Goal: Task Accomplishment & Management: Manage account settings

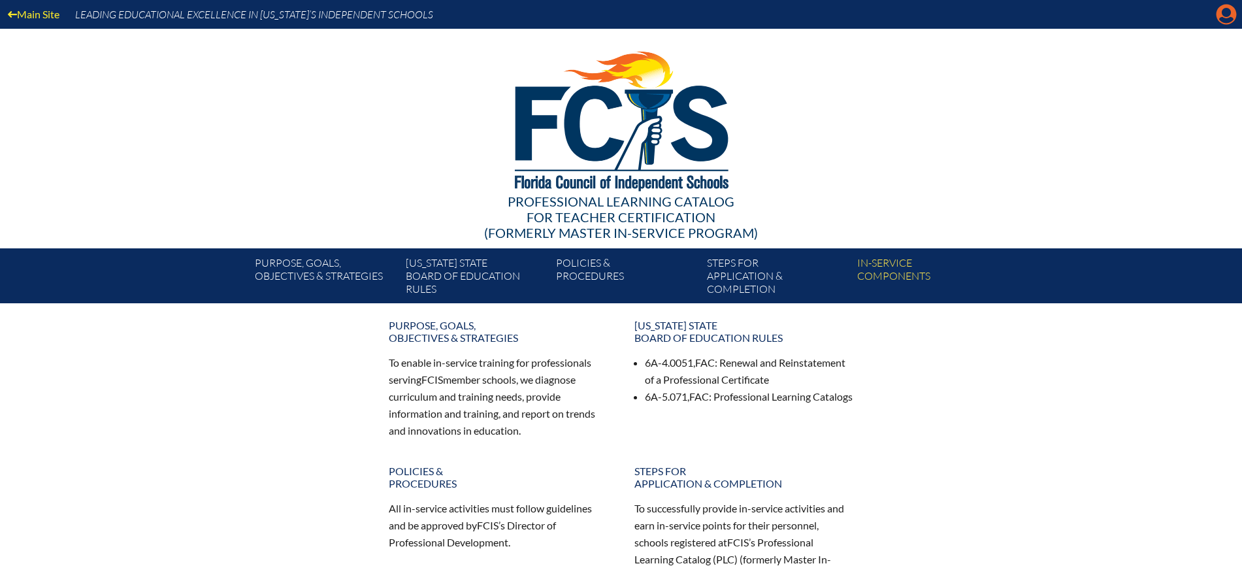
click at [1220, 13] on icon at bounding box center [1227, 15] width 20 height 20
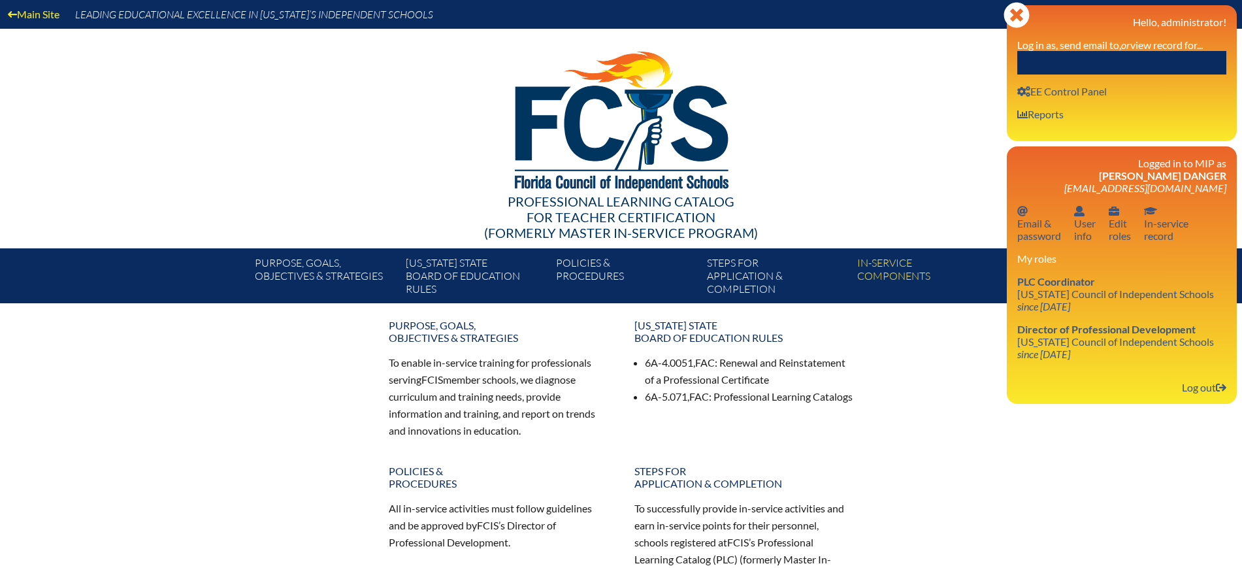
click at [1160, 40] on label "Log in as, send email to, or view record for..." at bounding box center [1110, 45] width 186 height 12
click at [1154, 52] on input "text" at bounding box center [1121, 63] width 209 height 24
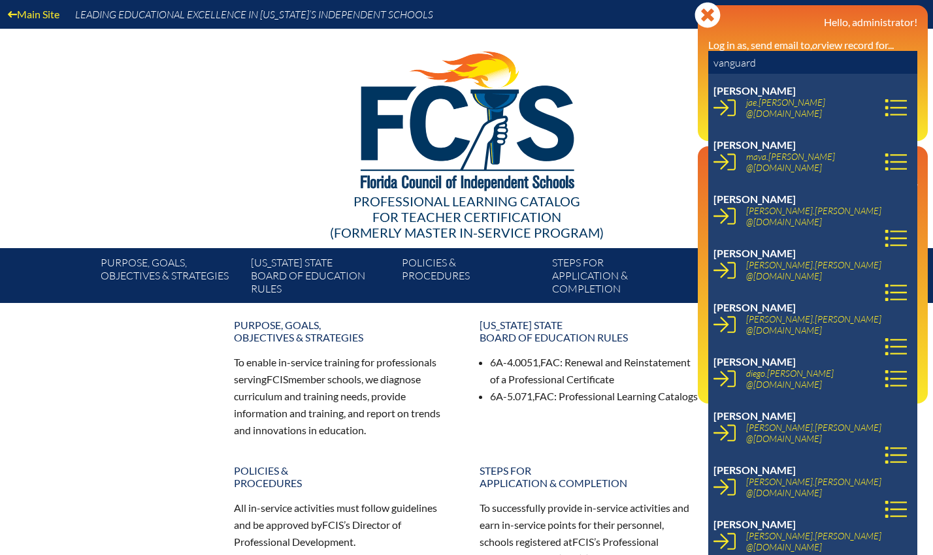
drag, startPoint x: 753, startPoint y: 64, endPoint x: 703, endPoint y: 58, distance: 50.0
click at [703, 58] on div "Close Manage Account Hello, administrator! Log in as, send email to, or view re…" at bounding box center [813, 73] width 230 height 136
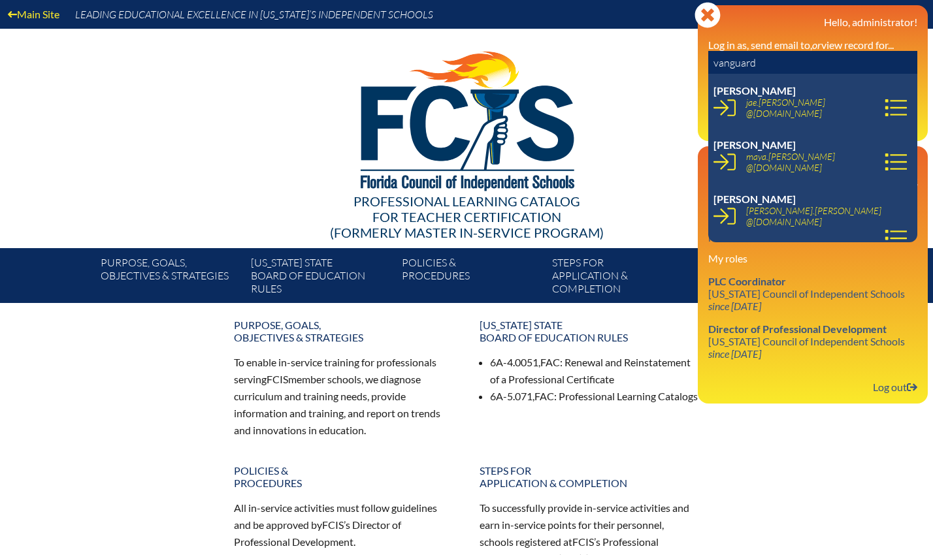
paste input "jae.allen@vanguardschool.org"
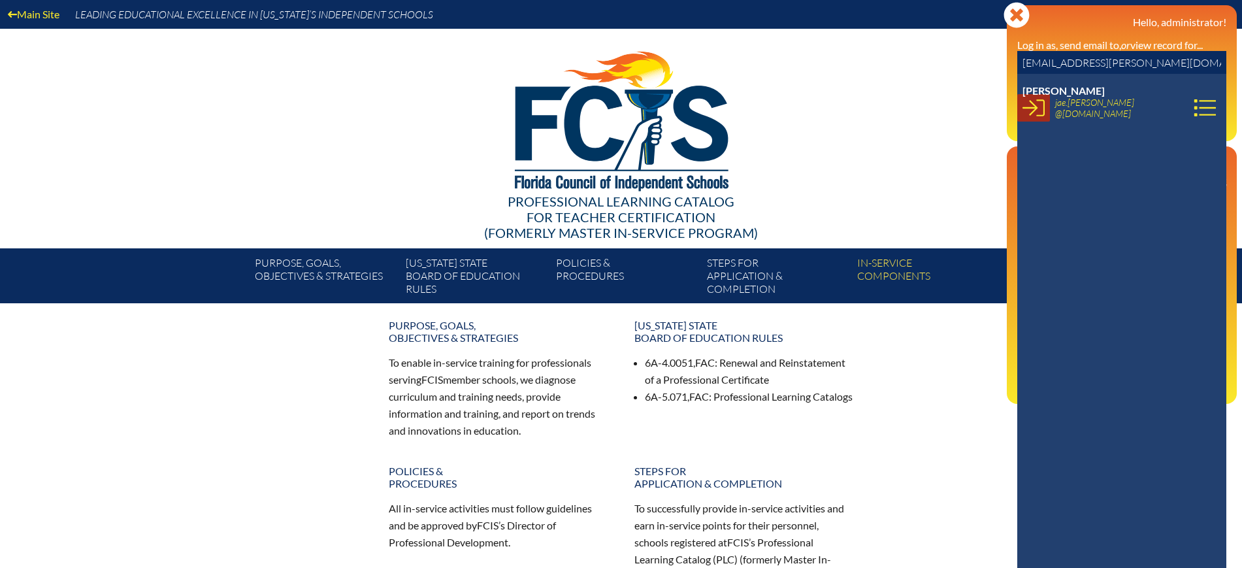
type input "jae.allen@vanguardschool.org"
click at [1034, 103] on icon at bounding box center [1033, 108] width 22 height 22
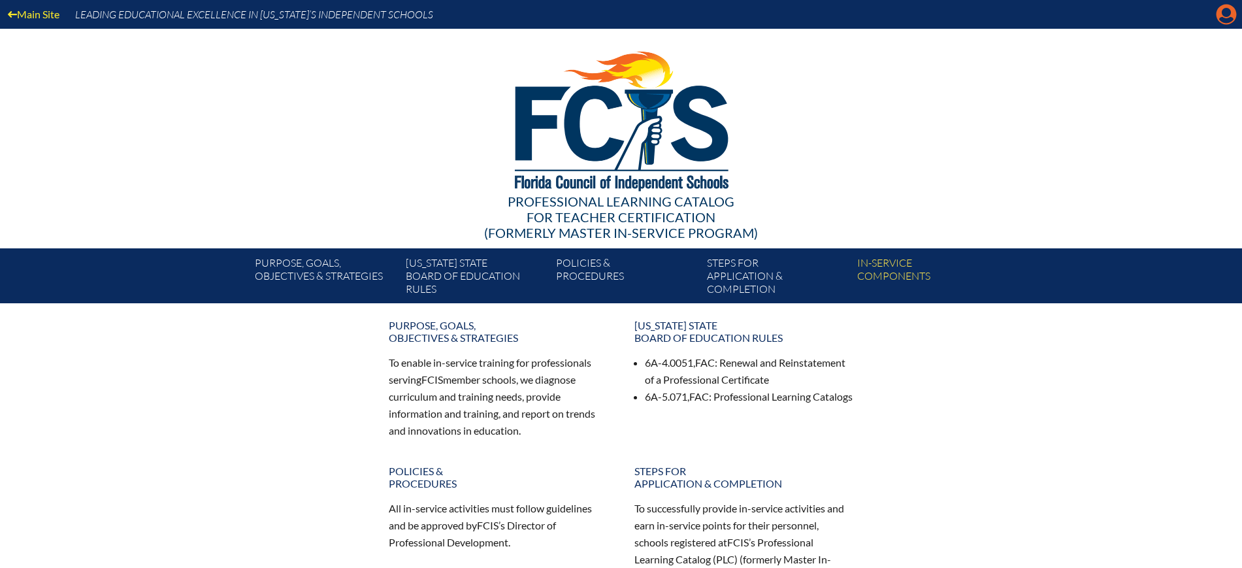
click at [1232, 14] on icon at bounding box center [1227, 15] width 20 height 20
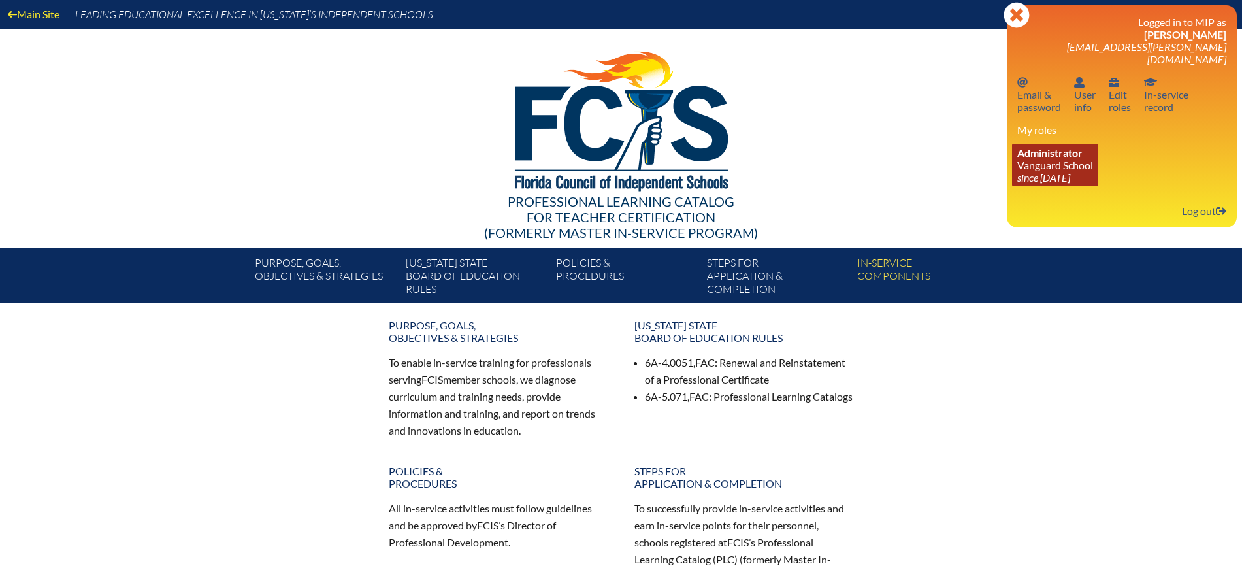
click at [1056, 171] on icon "since [DATE]" at bounding box center [1043, 177] width 53 height 12
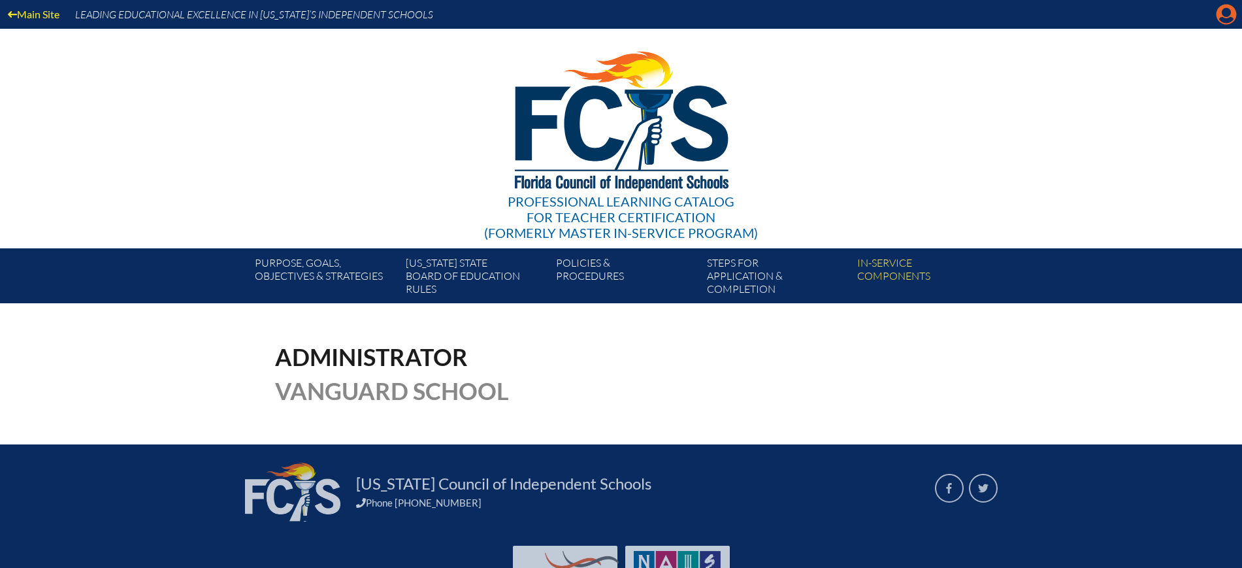
click at [1230, 17] on icon "Manage account" at bounding box center [1226, 14] width 21 height 21
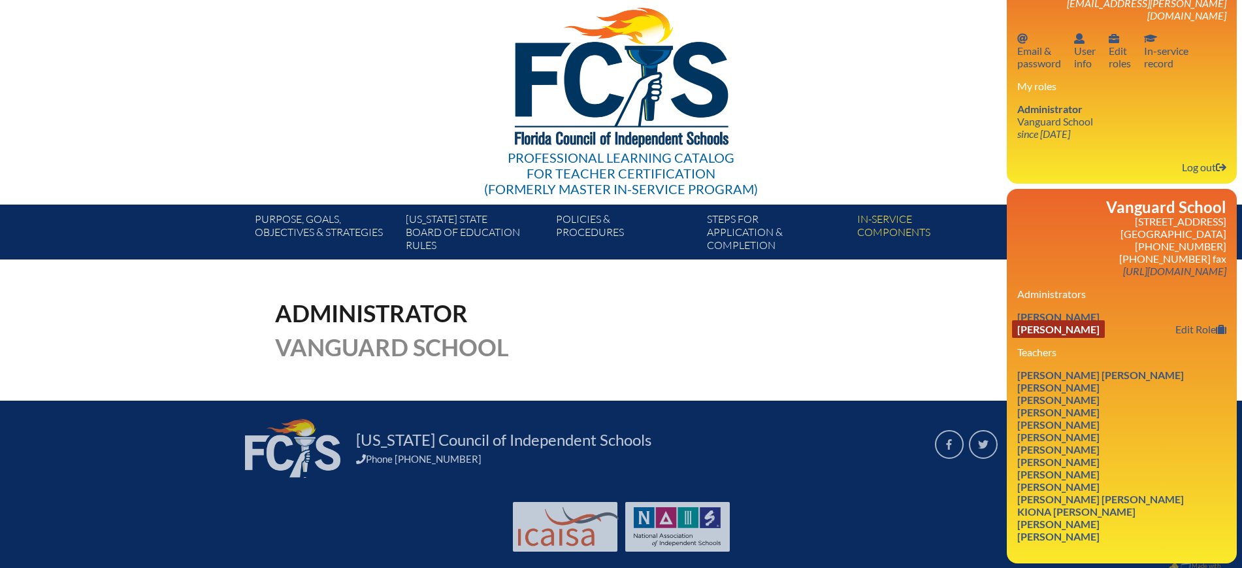
scroll to position [64, 0]
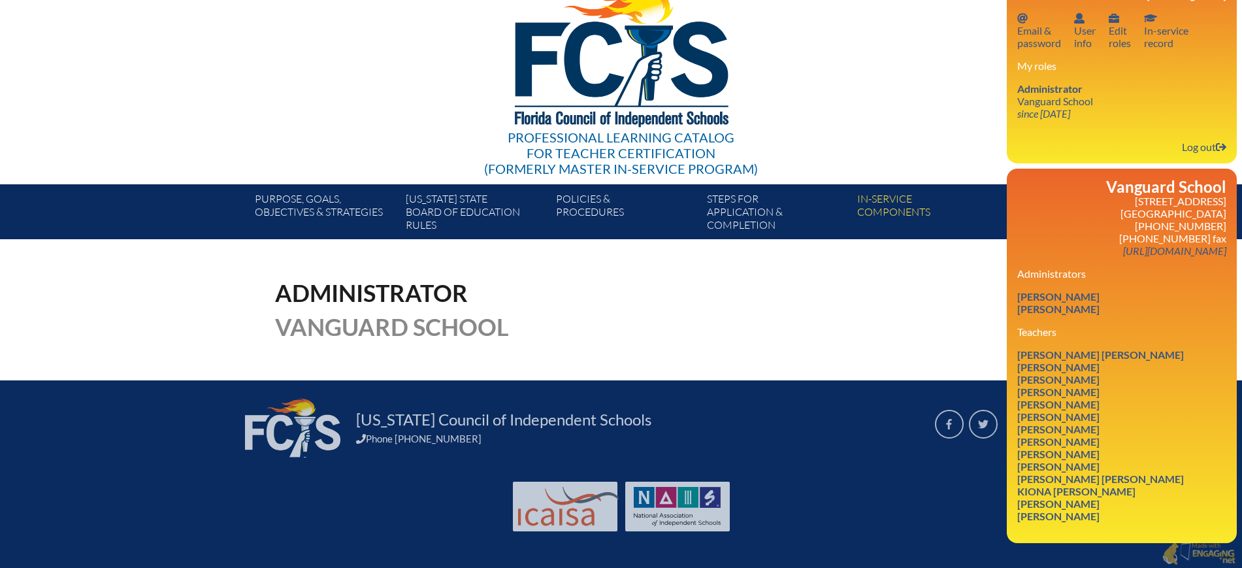
drag, startPoint x: 1122, startPoint y: 393, endPoint x: 1007, endPoint y: 373, distance: 117.3
click at [1017, 398] on li "[PERSON_NAME] Edit Role" at bounding box center [1121, 404] width 209 height 12
copy link "Ashton Holliday"
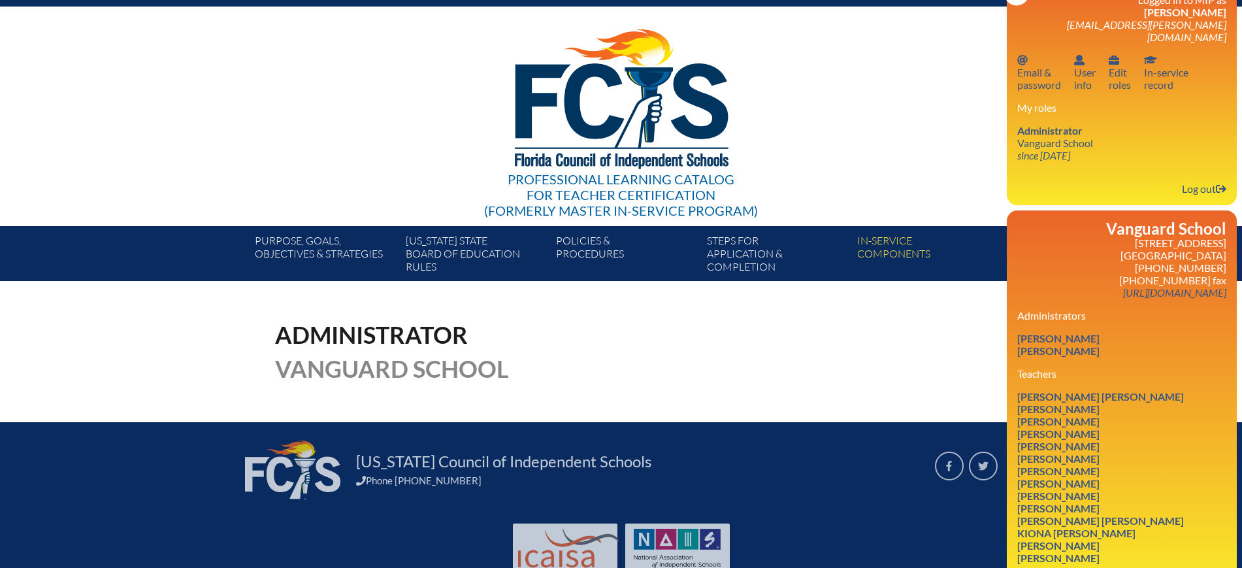
scroll to position [0, 0]
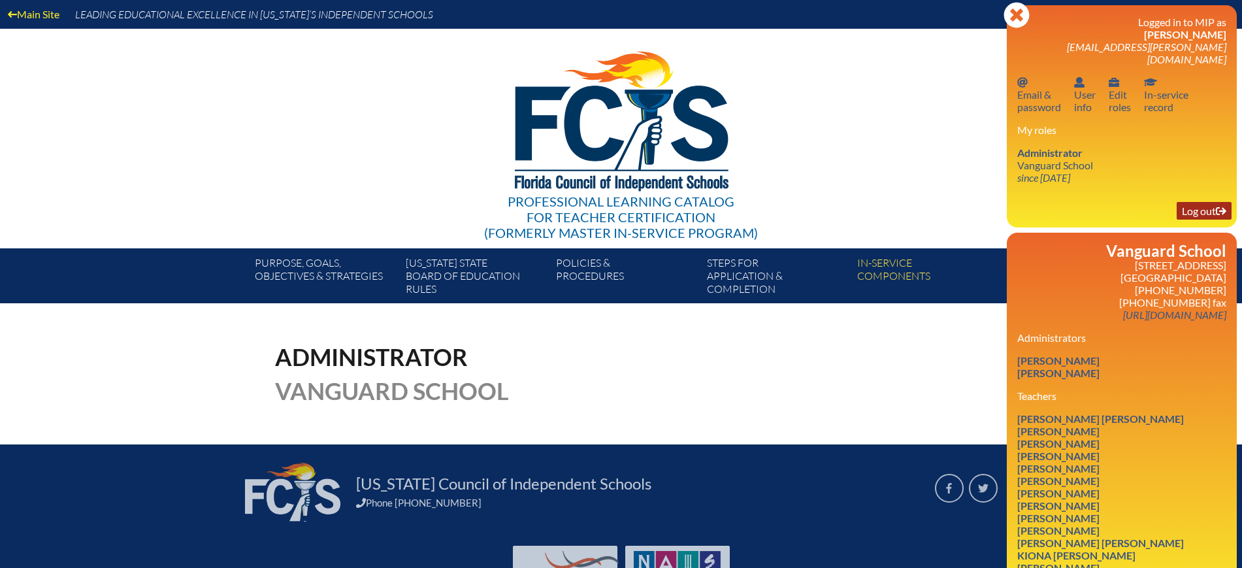
click at [1215, 202] on link "Log out Log out" at bounding box center [1204, 211] width 55 height 18
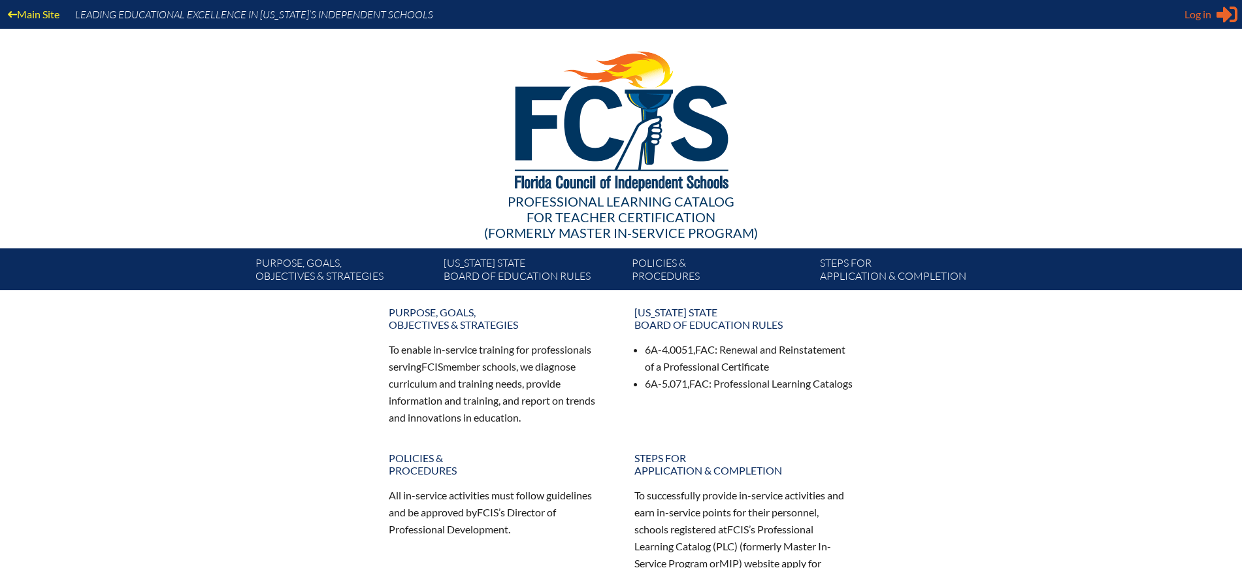
type input "[EMAIL_ADDRESS][DOMAIN_NAME]"
drag, startPoint x: 1207, startPoint y: 11, endPoint x: 1136, endPoint y: 47, distance: 80.4
click at [1207, 12] on span "Log in" at bounding box center [1198, 15] width 27 height 16
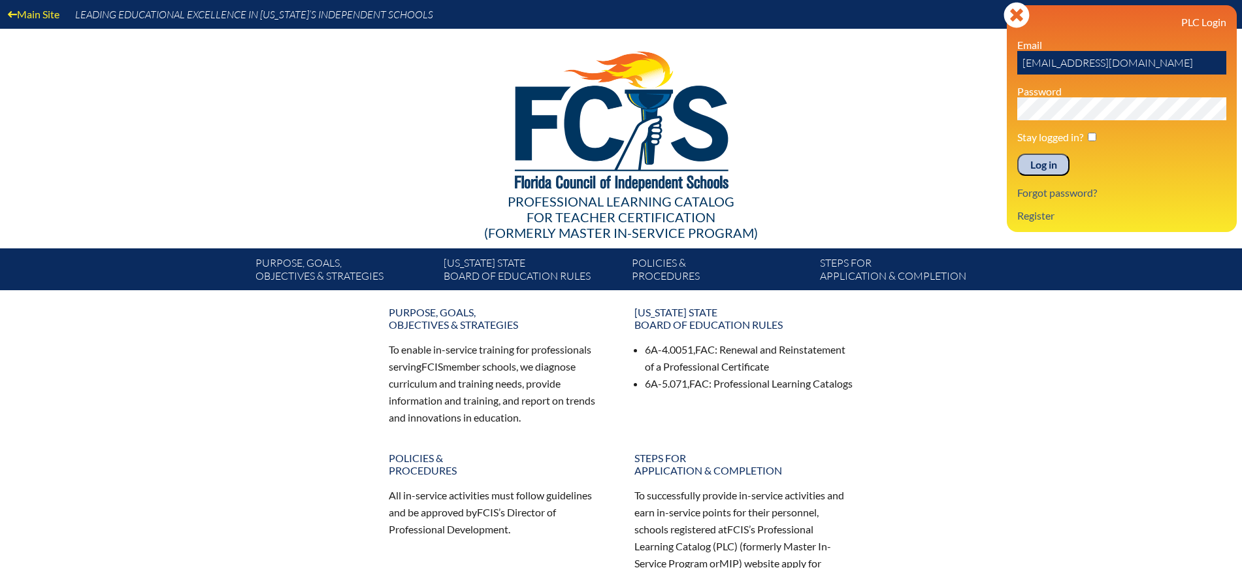
click at [1036, 157] on input "Log in" at bounding box center [1043, 165] width 52 height 22
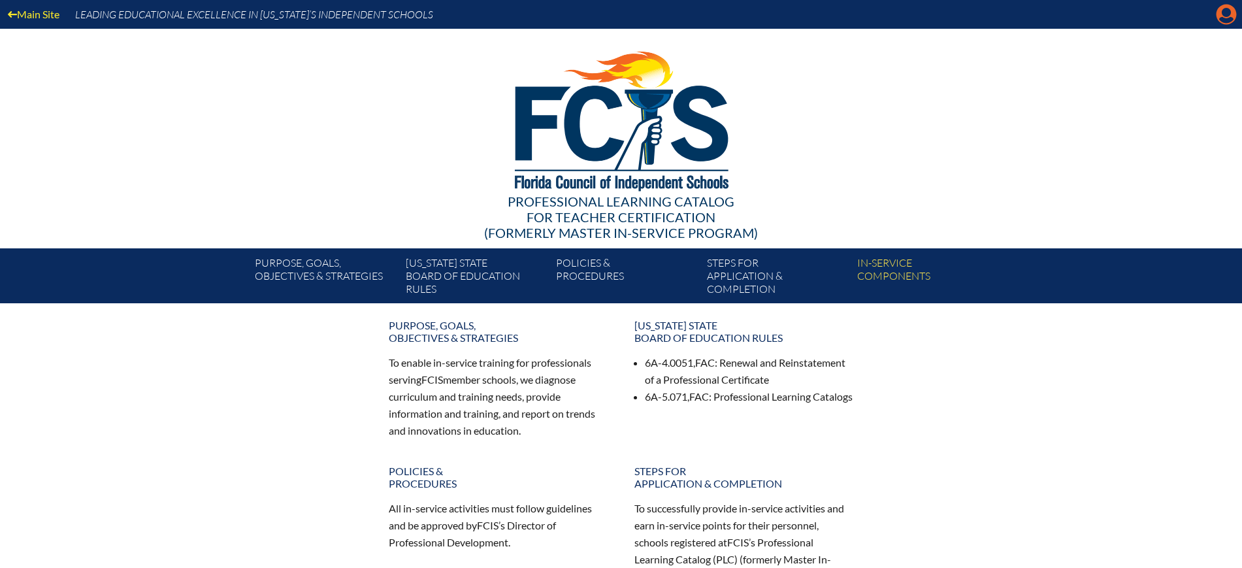
click at [1230, 17] on icon "Manage Account" at bounding box center [1226, 14] width 21 height 21
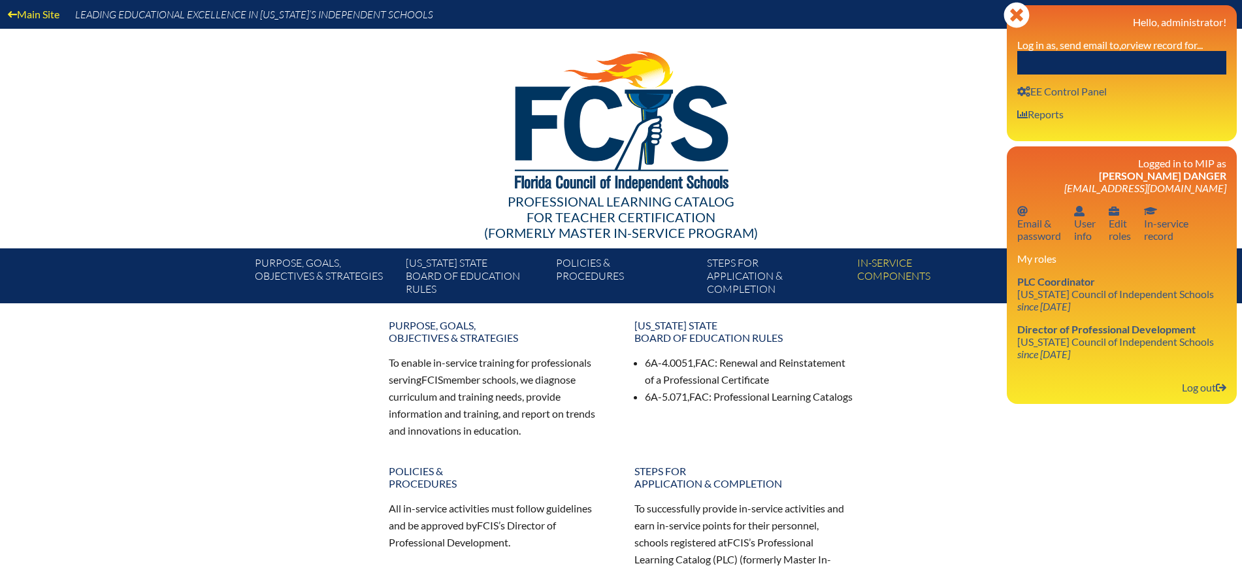
click at [1156, 65] on input "text" at bounding box center [1121, 63] width 209 height 24
paste input "[PERSON_NAME]"
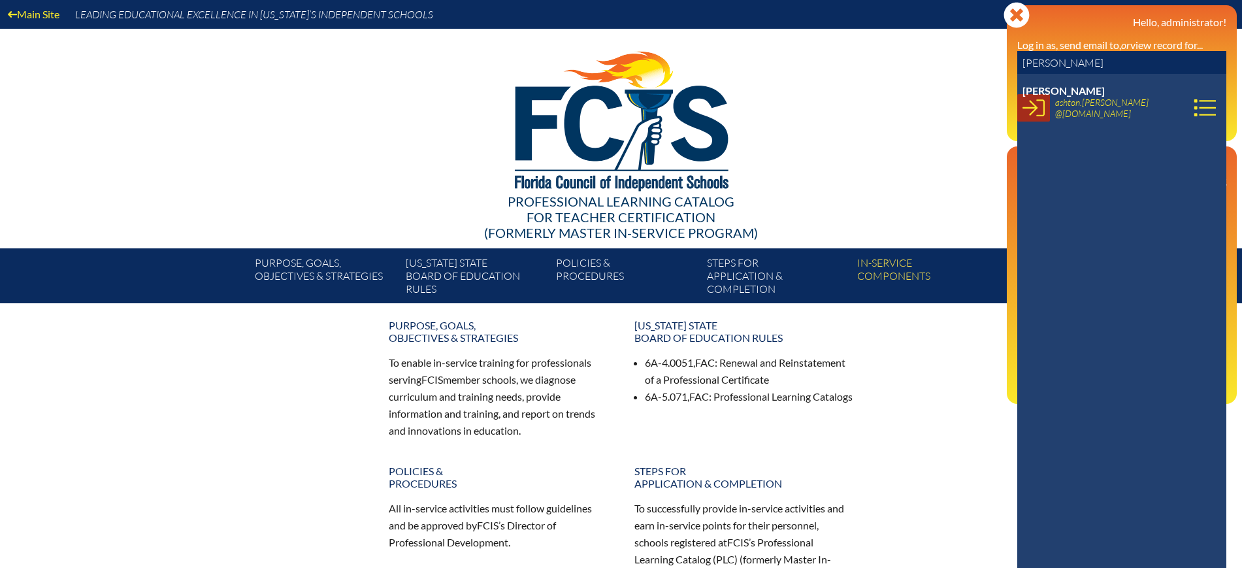
type input "[PERSON_NAME]"
click at [1031, 106] on icon at bounding box center [1033, 108] width 22 height 22
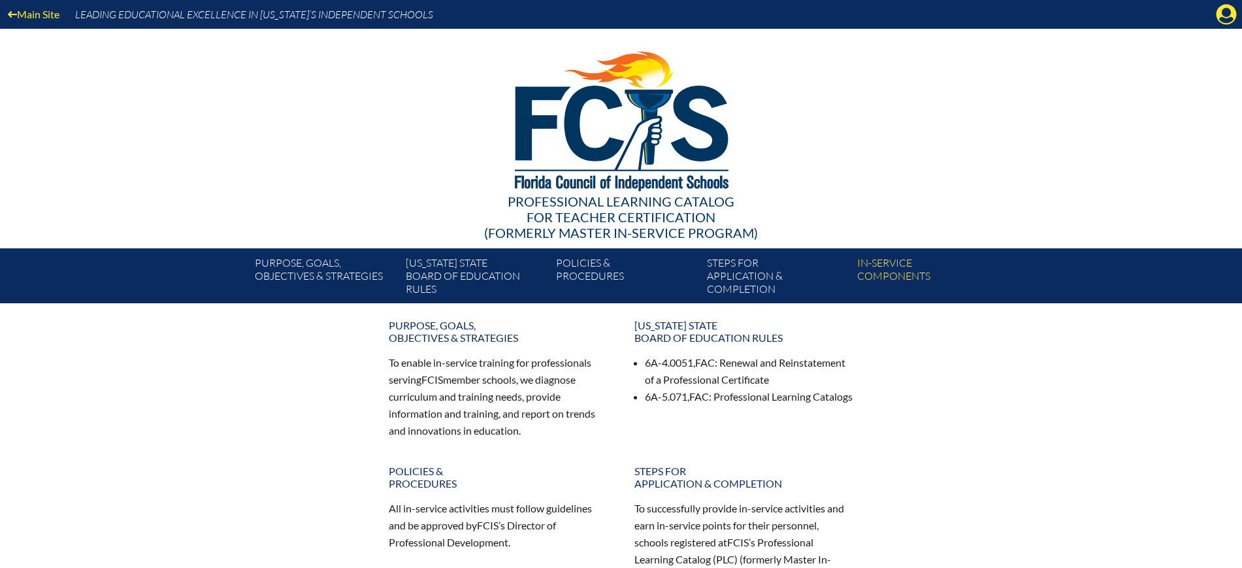
drag, startPoint x: 1226, startPoint y: 8, endPoint x: 1188, endPoint y: 63, distance: 67.2
click at [1226, 9] on icon "Manage account" at bounding box center [1226, 14] width 21 height 21
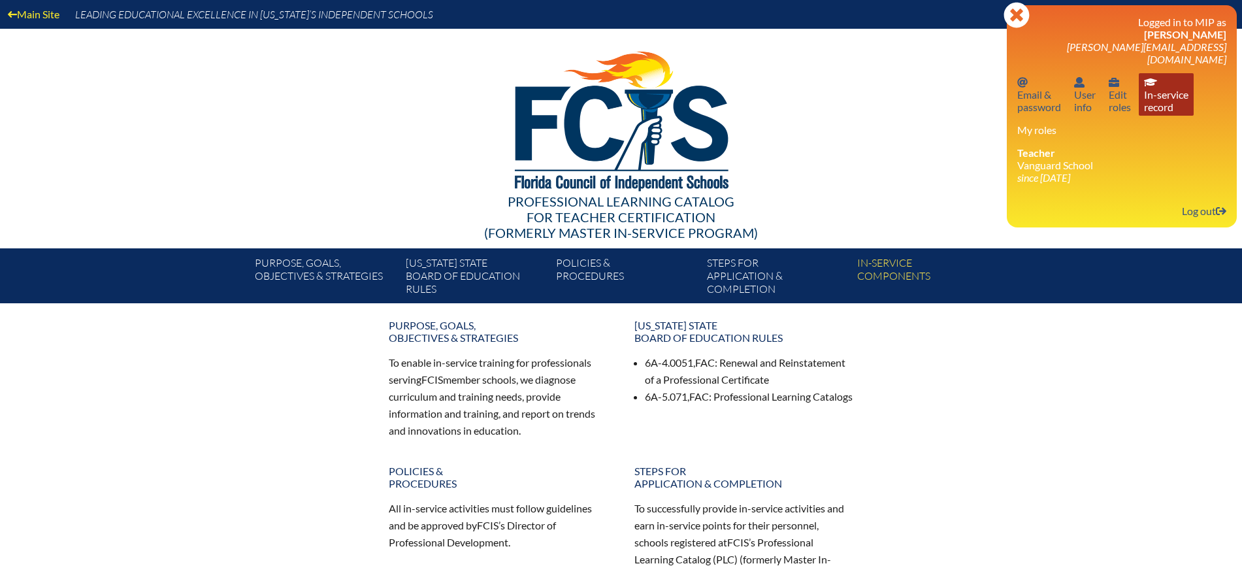
click at [1170, 92] on link "In-service record In-service record" at bounding box center [1166, 94] width 55 height 42
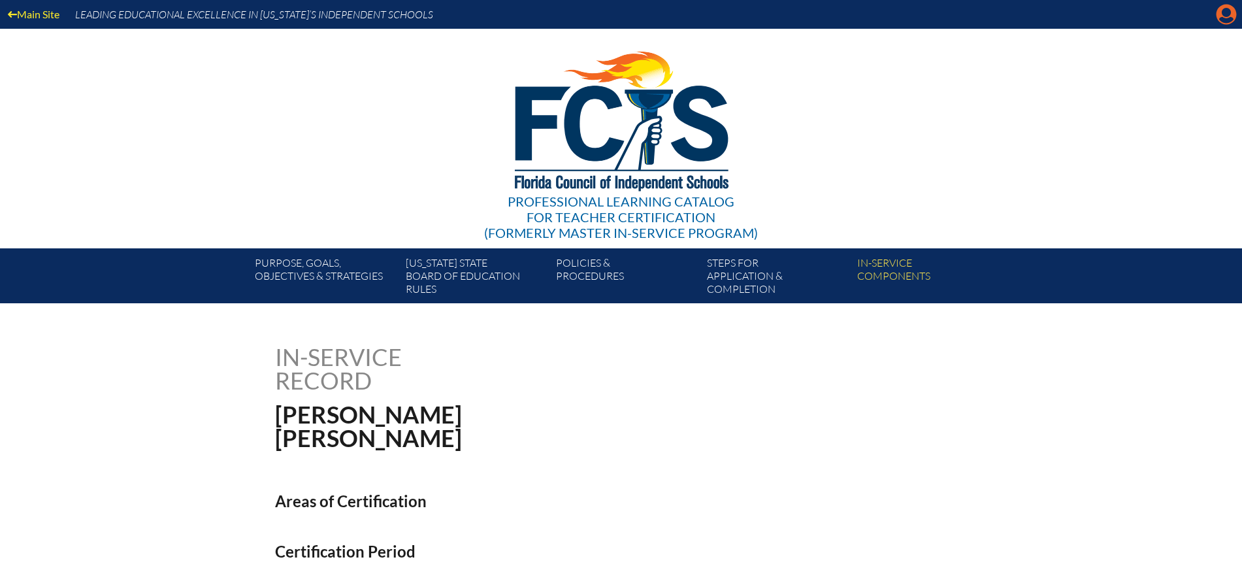
click at [1220, 18] on icon "Manage account" at bounding box center [1226, 14] width 21 height 21
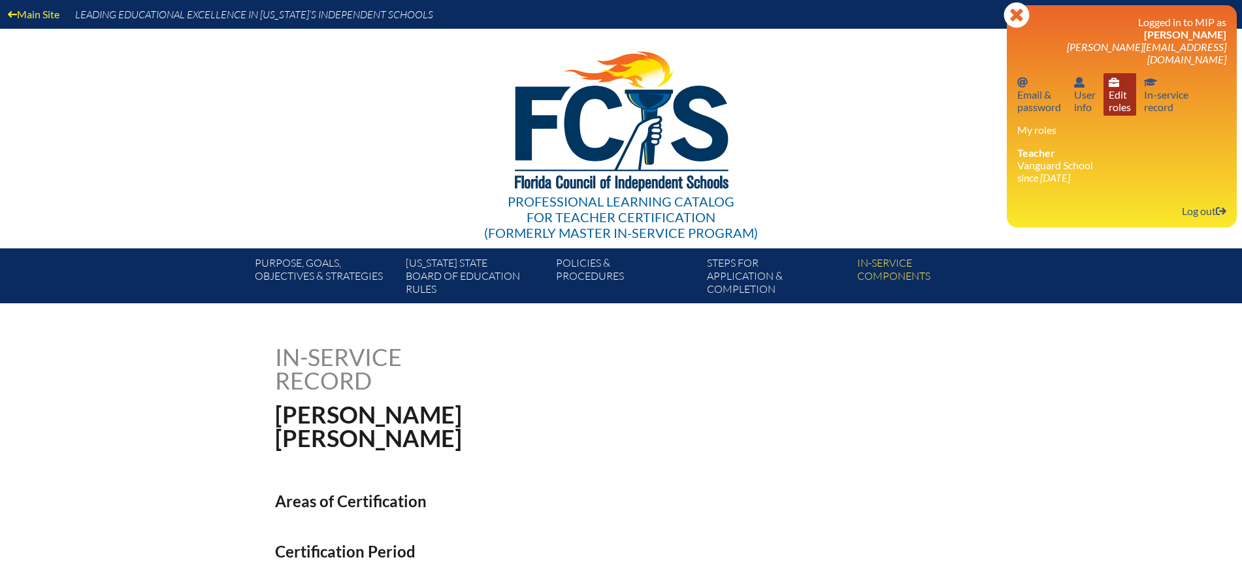
click at [1107, 93] on link "User info Edit roles" at bounding box center [1119, 94] width 33 height 42
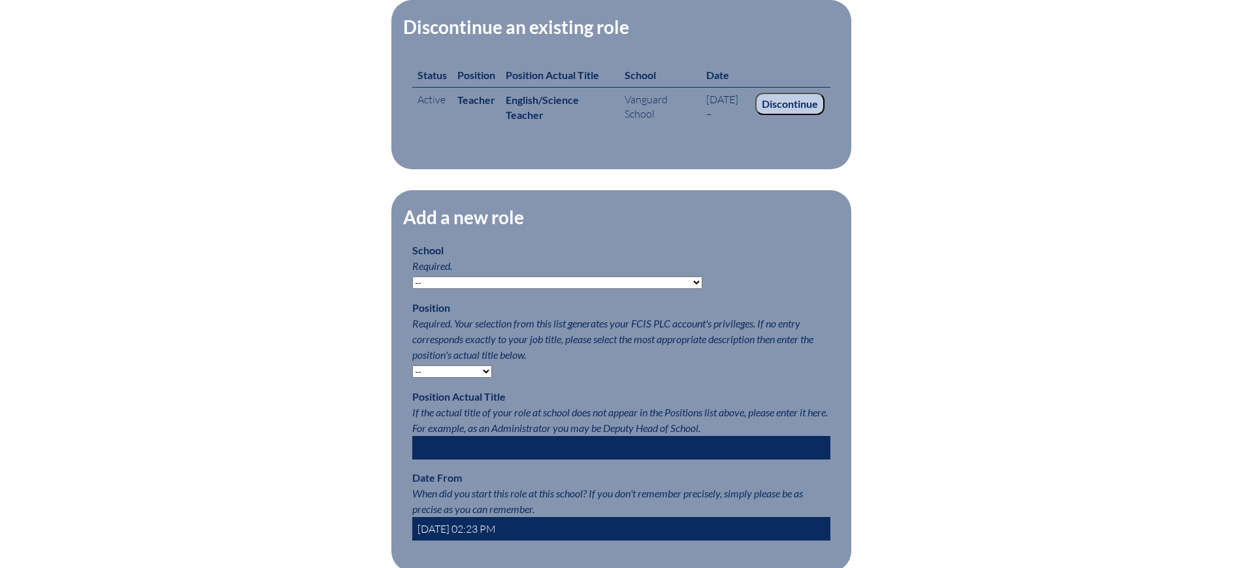
scroll to position [490, 0]
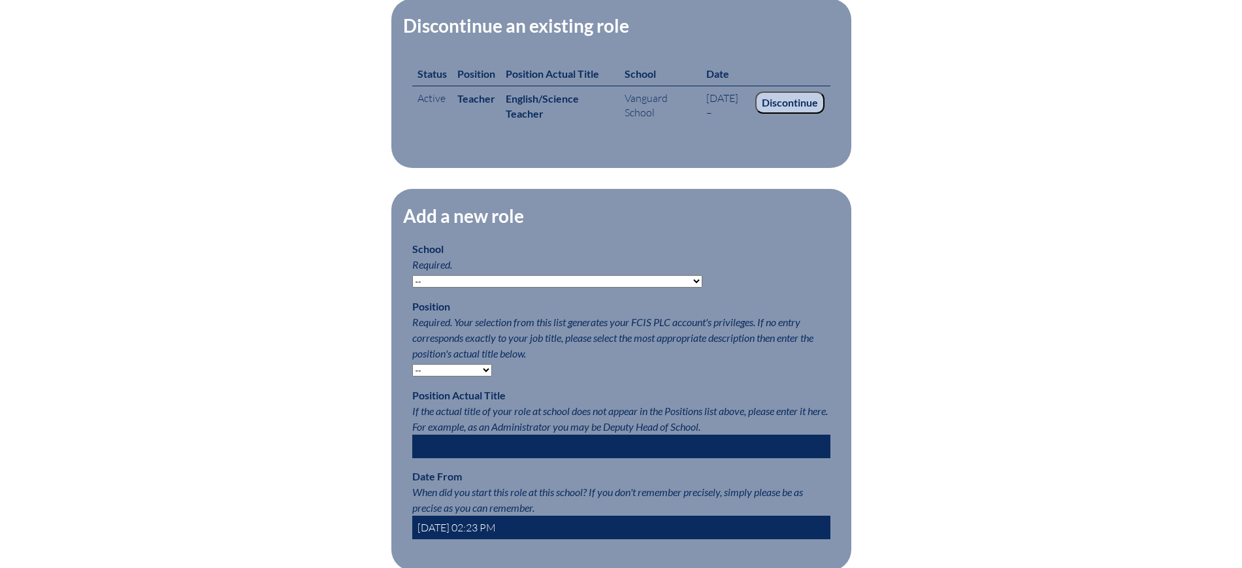
click at [564, 287] on select "-- Autism Inspired Academy Academy at Ocean Reef Academy at the Lakes Academy P…" at bounding box center [557, 281] width 290 height 12
select select "20357"
click at [412, 287] on select "-- Autism Inspired Academy Academy at Ocean Reef Academy at the Lakes Academy P…" at bounding box center [557, 281] width 290 height 12
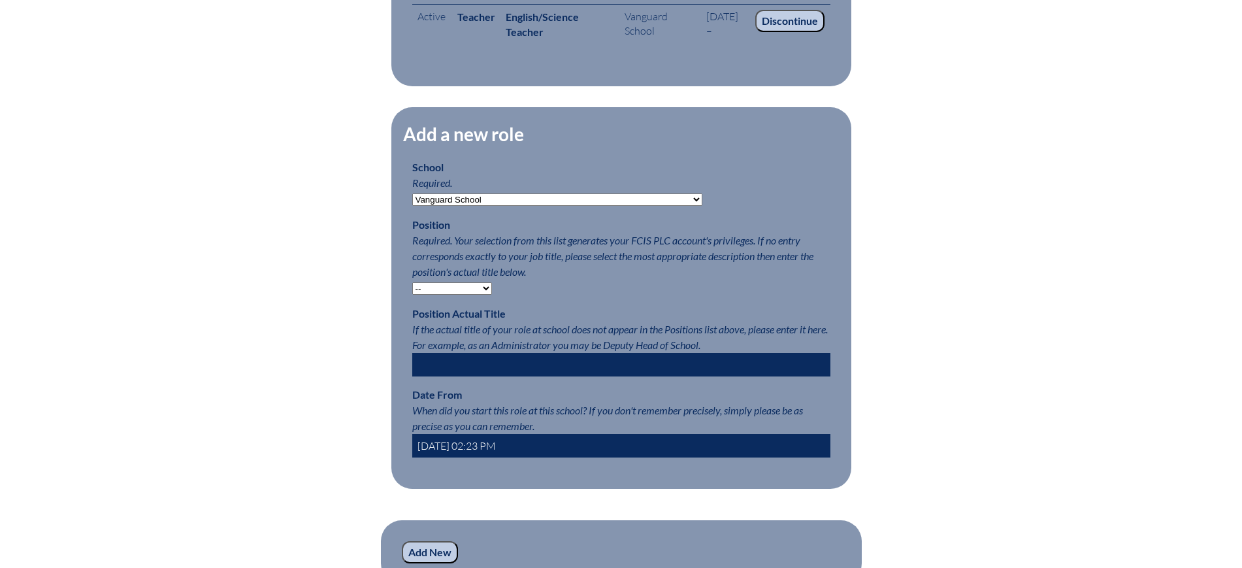
click at [446, 295] on select "-- Teacher PLC Coordinator Head of School Administrator" at bounding box center [452, 288] width 80 height 12
select select "15564"
click at [412, 295] on select "-- Teacher PLC Coordinator Head of School Administrator" at bounding box center [452, 288] width 80 height 12
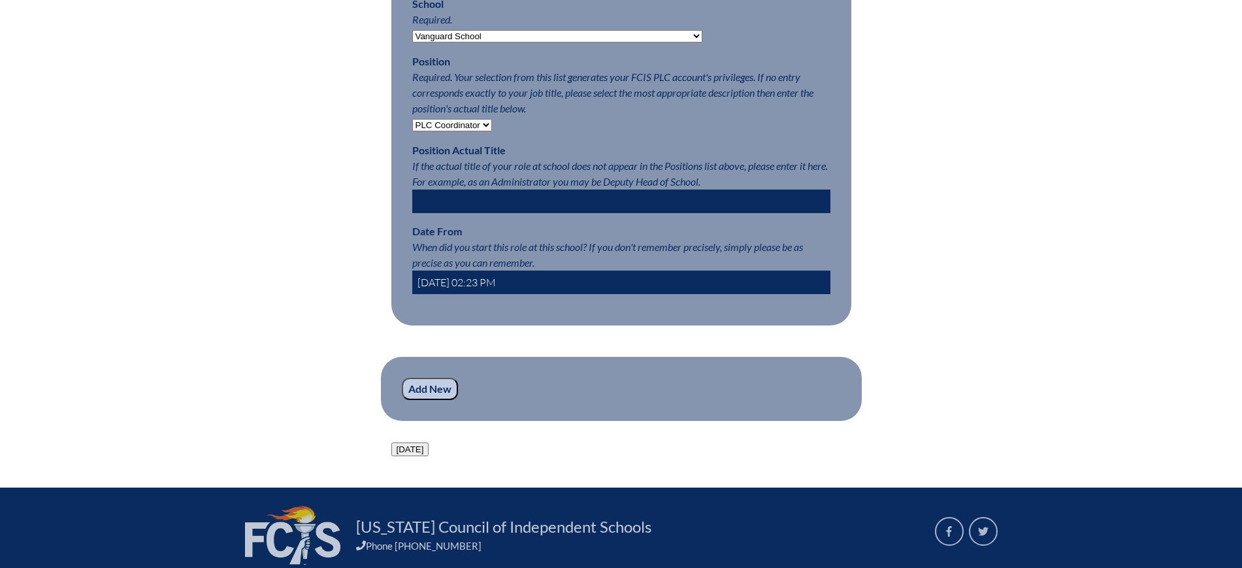
click at [434, 294] on input "2025-08-15 02:23 PM" at bounding box center [621, 282] width 418 height 24
type input "2023-08-15 02:23 PM"
drag, startPoint x: 431, startPoint y: 426, endPoint x: 418, endPoint y: 408, distance: 21.6
click at [431, 400] on input "Add New" at bounding box center [430, 389] width 56 height 22
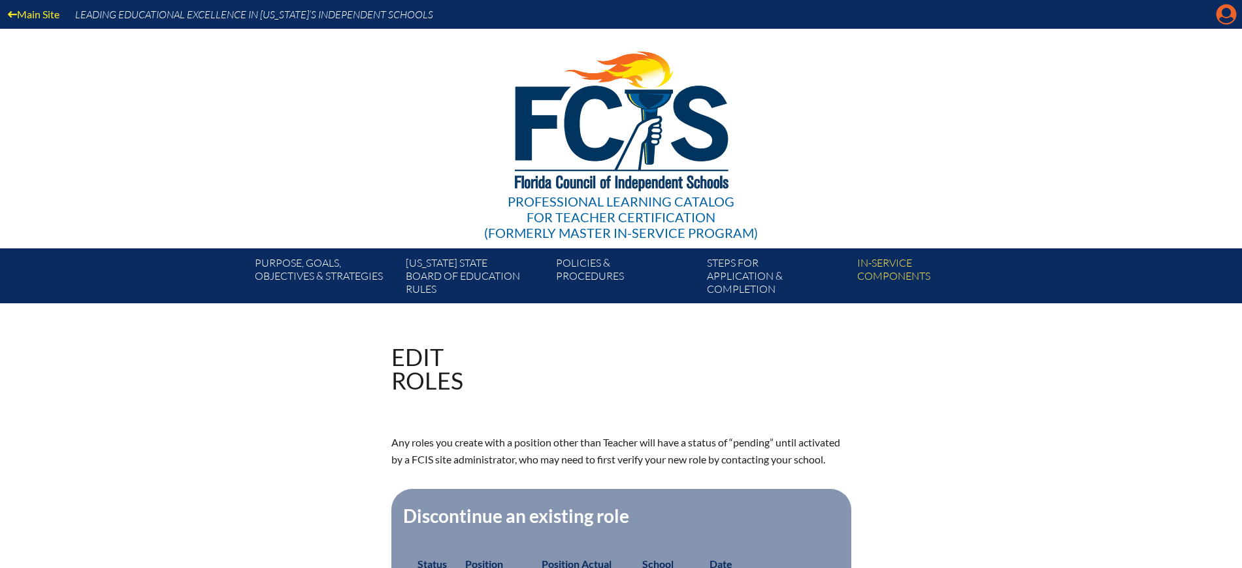
click at [1220, 7] on icon at bounding box center [1227, 15] width 20 height 20
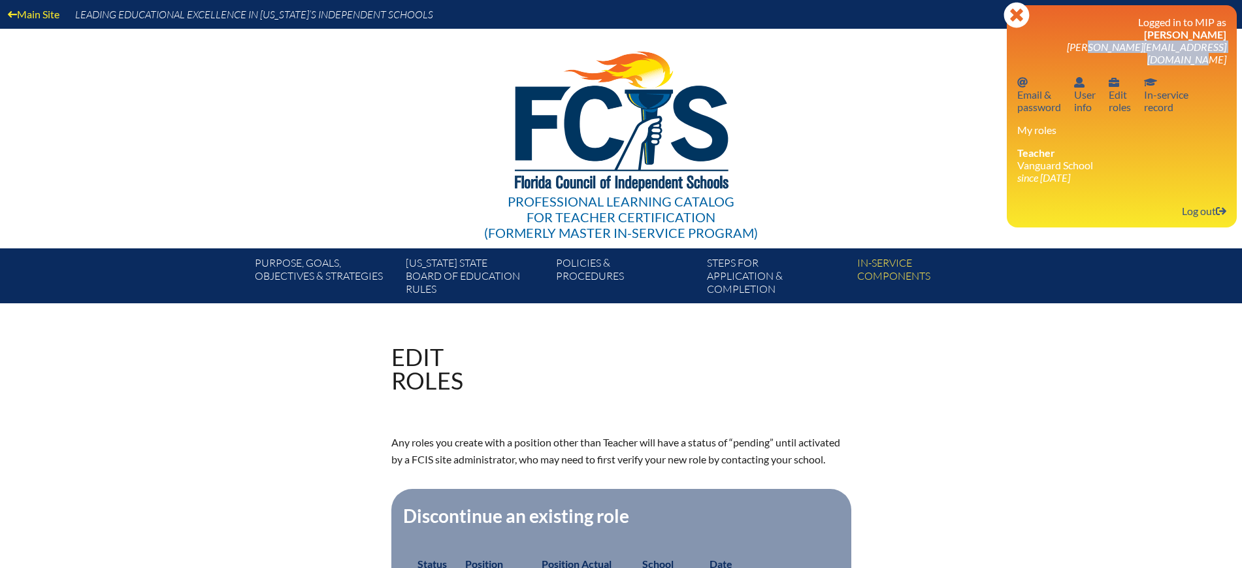
drag, startPoint x: 1226, startPoint y: 46, endPoint x: 1062, endPoint y: 44, distance: 164.0
click at [1062, 44] on h3 "Logged in to MIP as Ashton Holliday ashton.holliday@vanguardschool.org" at bounding box center [1121, 41] width 209 height 50
copy span "[PERSON_NAME][EMAIL_ADDRESS][DOMAIN_NAME]"
drag, startPoint x: 1214, startPoint y: 196, endPoint x: 1147, endPoint y: 157, distance: 77.0
click at [1214, 202] on link "Log out Log out" at bounding box center [1204, 211] width 55 height 18
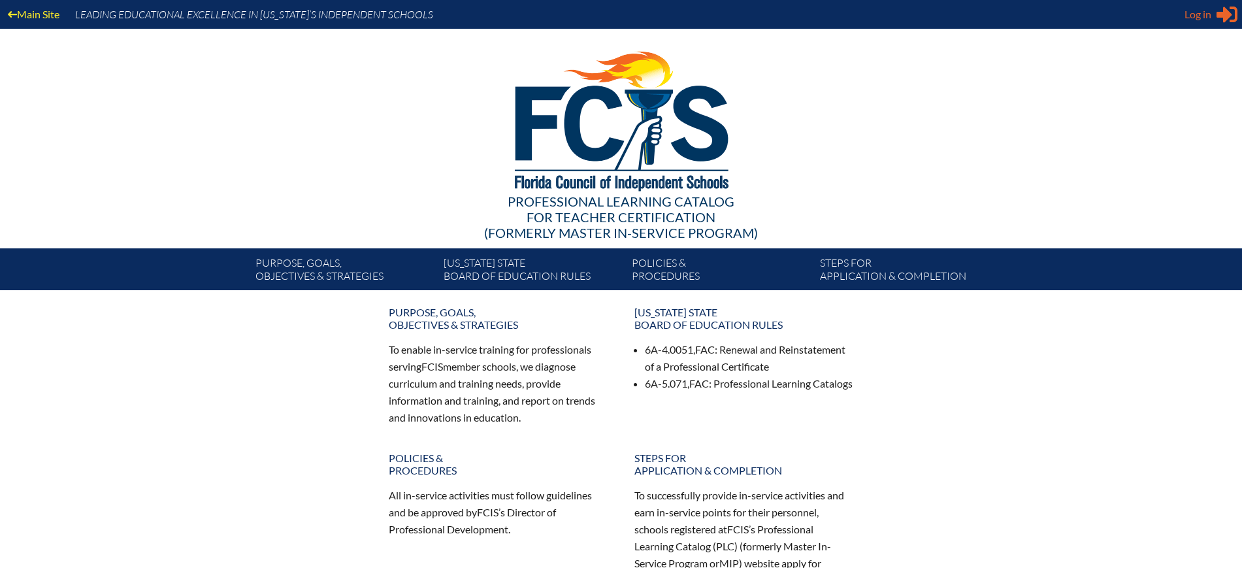
type input "[EMAIL_ADDRESS][DOMAIN_NAME]"
click at [1222, 19] on icon "Sign in or register" at bounding box center [1227, 14] width 21 height 21
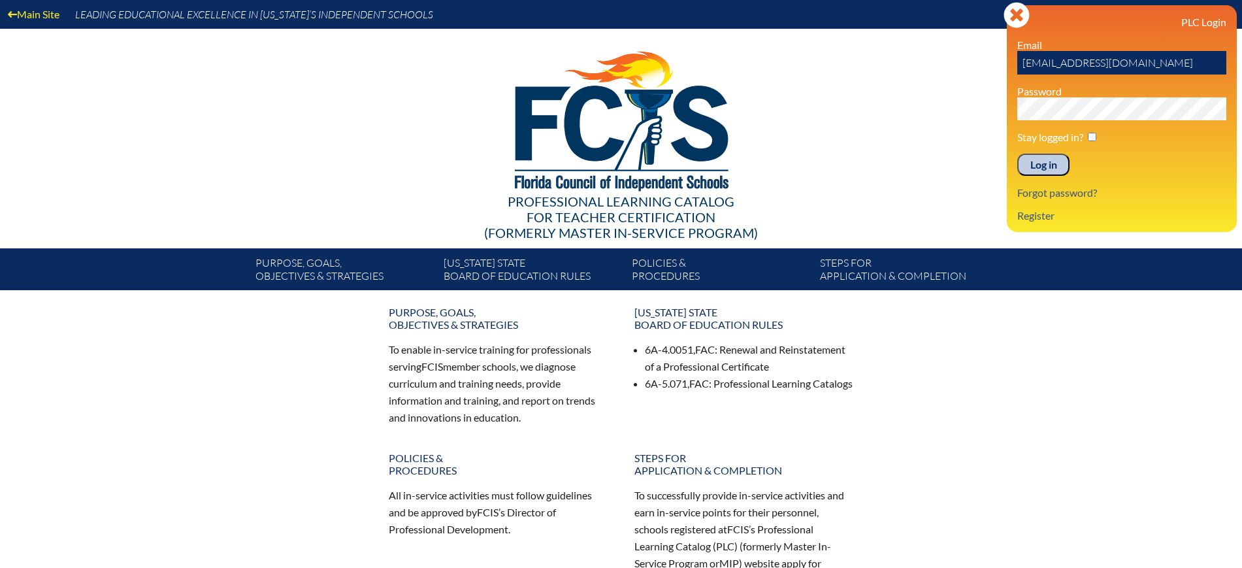
click at [1053, 172] on input "Log in" at bounding box center [1043, 165] width 52 height 22
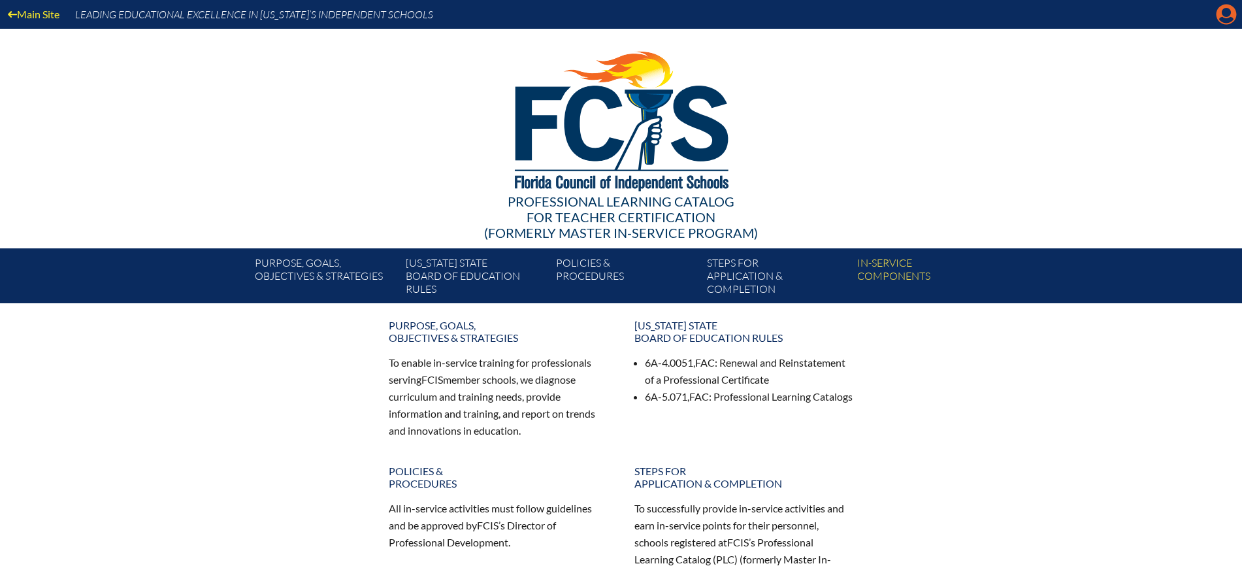
click at [1226, 18] on icon at bounding box center [1227, 15] width 20 height 20
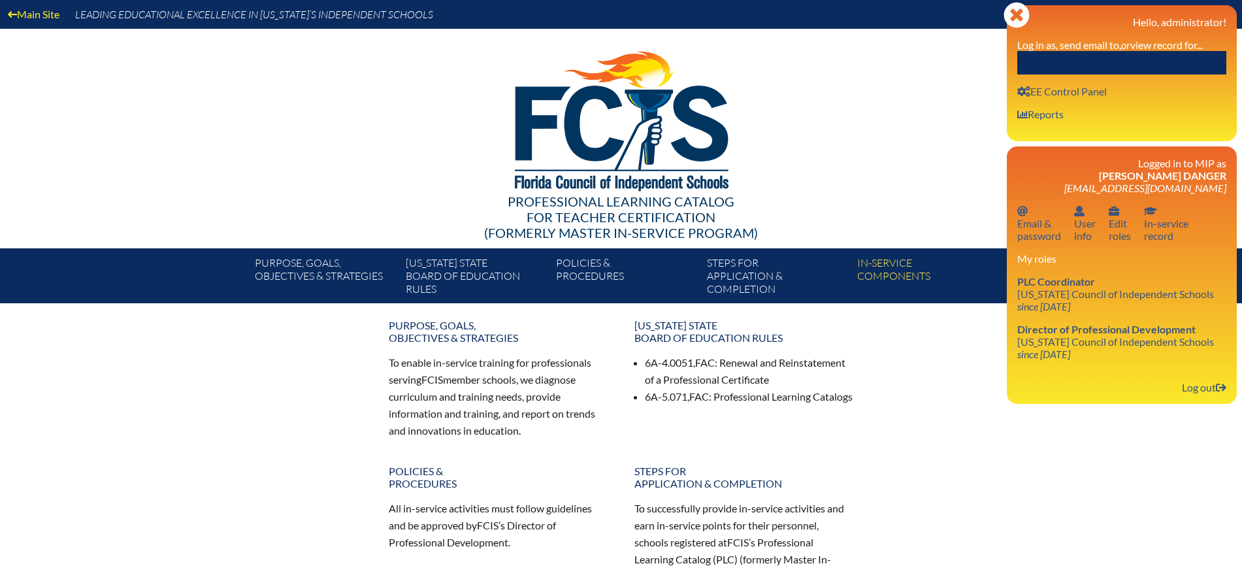
click at [1119, 57] on input "text" at bounding box center [1121, 63] width 209 height 24
paste input "[PERSON_NAME][EMAIL_ADDRESS][DOMAIN_NAME]"
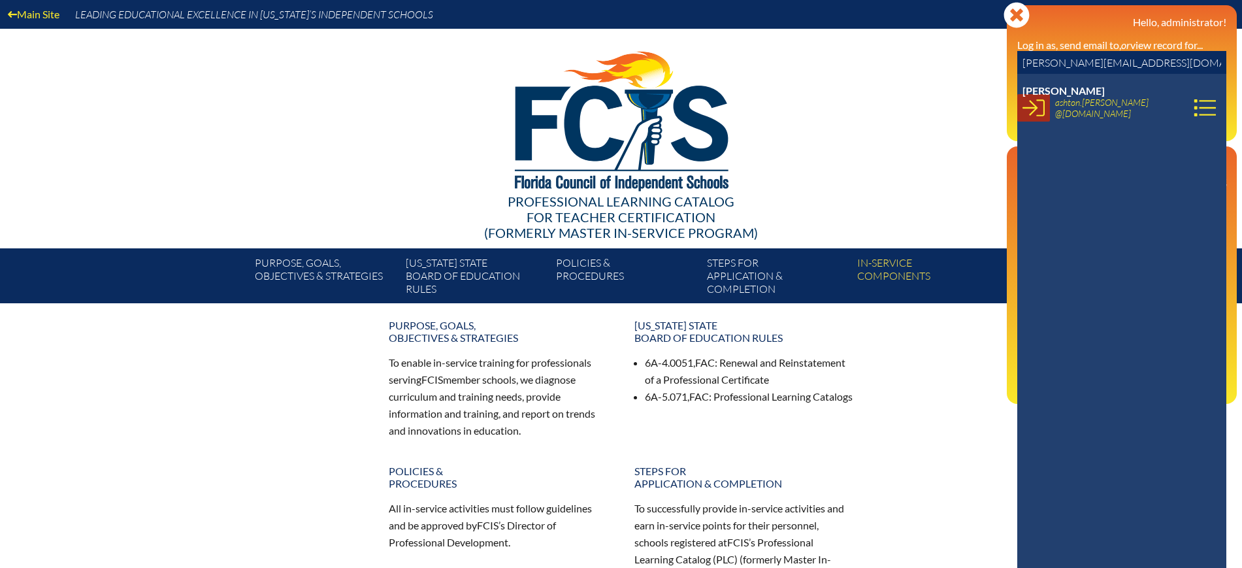
type input "[PERSON_NAME][EMAIL_ADDRESS][DOMAIN_NAME]"
click at [1035, 113] on icon at bounding box center [1033, 108] width 22 height 22
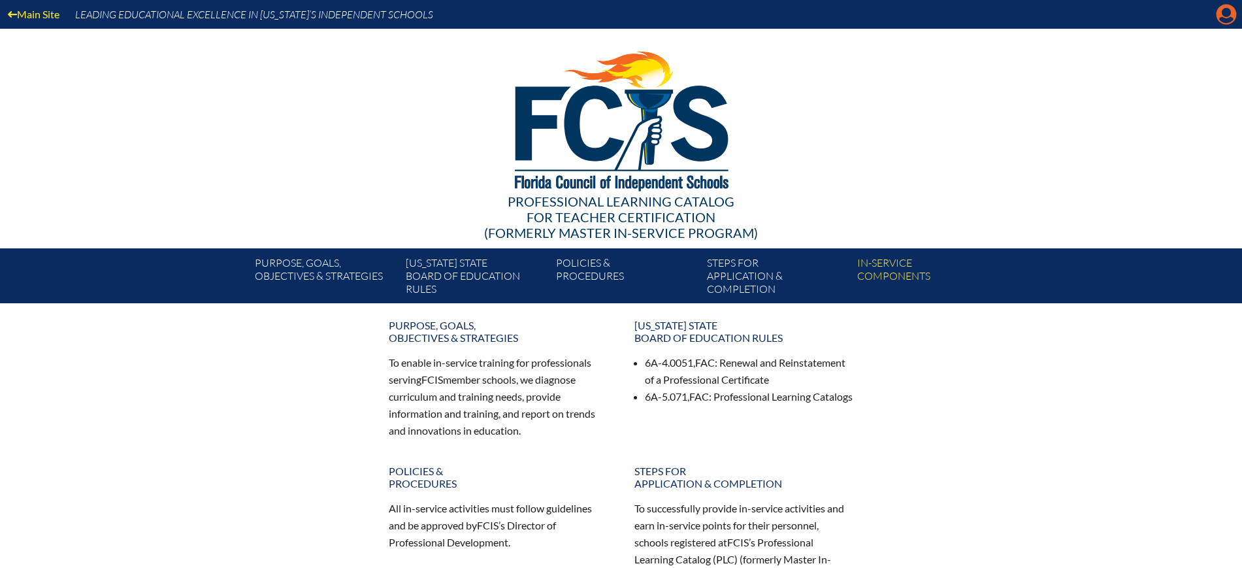
drag, startPoint x: 1232, startPoint y: 9, endPoint x: 1216, endPoint y: 21, distance: 19.6
click at [1231, 9] on icon at bounding box center [1227, 15] width 20 height 20
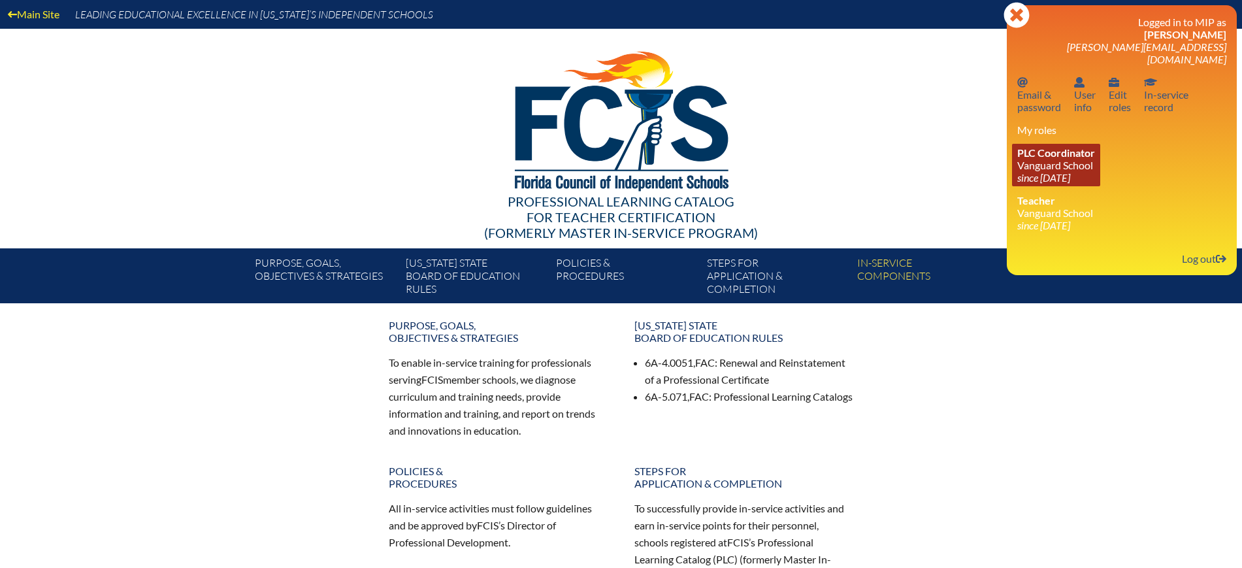
click at [1050, 171] on icon "since [DATE]" at bounding box center [1043, 177] width 53 height 12
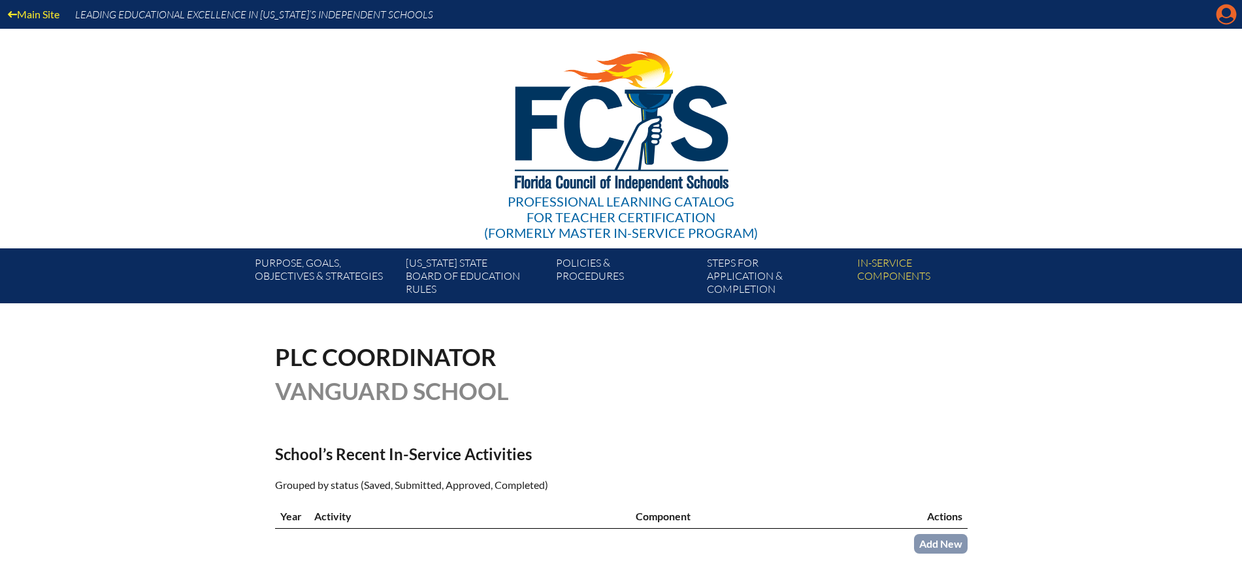
click at [1227, 16] on icon "Manage account" at bounding box center [1226, 14] width 21 height 21
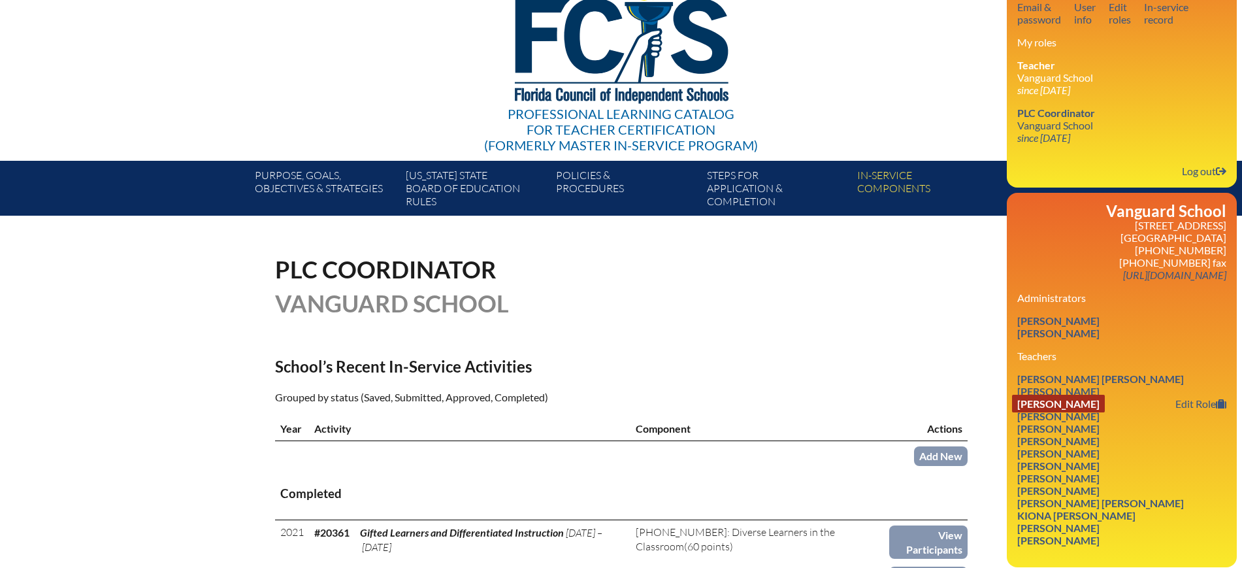
scroll to position [245, 0]
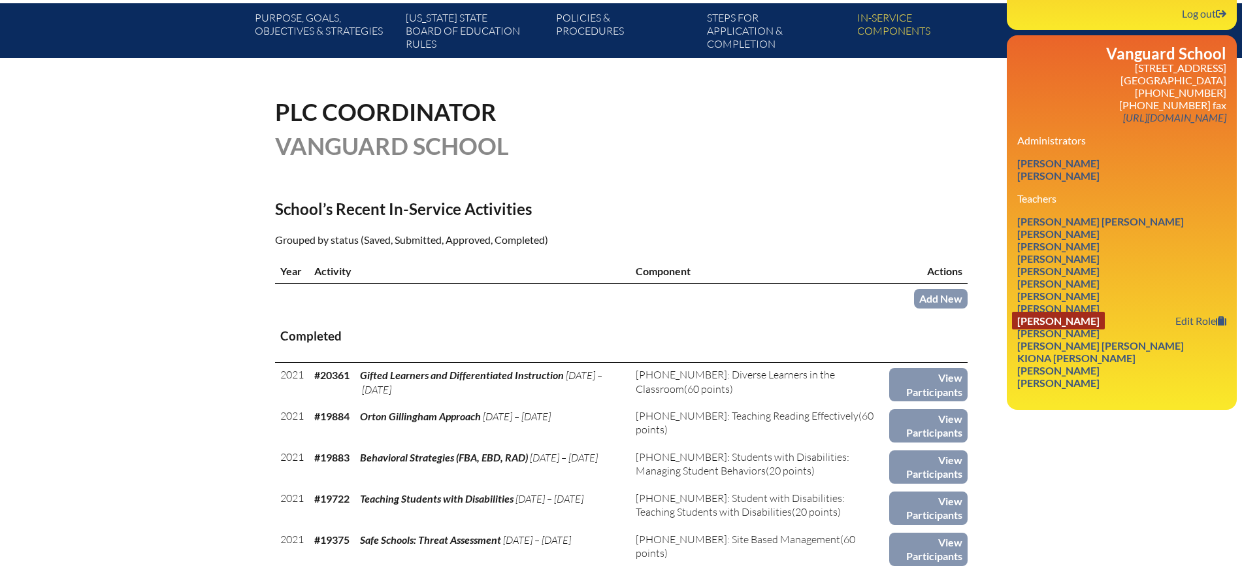
click at [1105, 312] on link "Edward G. Rauscher" at bounding box center [1058, 321] width 93 height 18
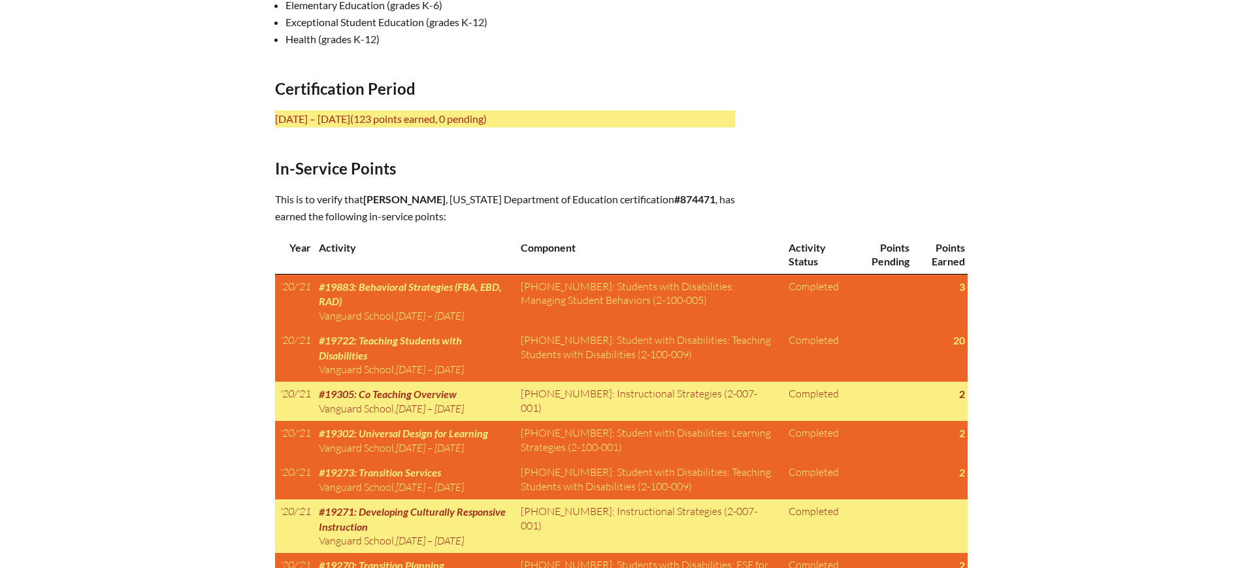
scroll to position [572, 0]
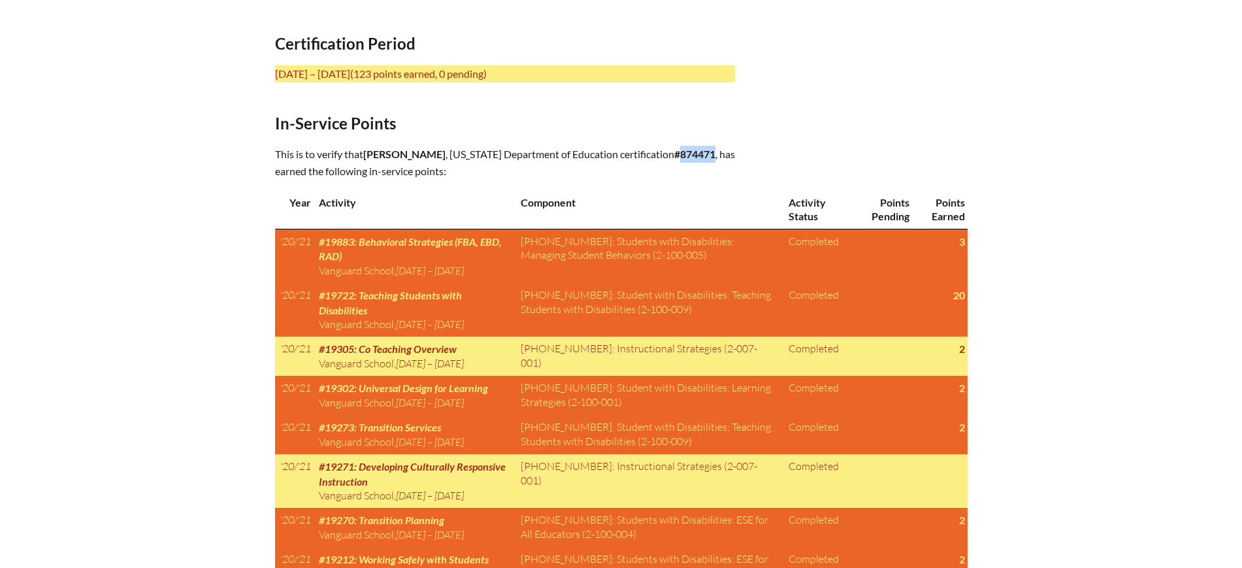
drag, startPoint x: 525, startPoint y: 166, endPoint x: 491, endPoint y: 166, distance: 34.6
click at [674, 160] on b "#874471" at bounding box center [694, 154] width 41 height 12
drag, startPoint x: 483, startPoint y: 146, endPoint x: 461, endPoint y: 148, distance: 22.3
click at [461, 148] on p "This is to verify that [PERSON_NAME] , [US_STATE] Department of Education certi…" at bounding box center [505, 163] width 460 height 34
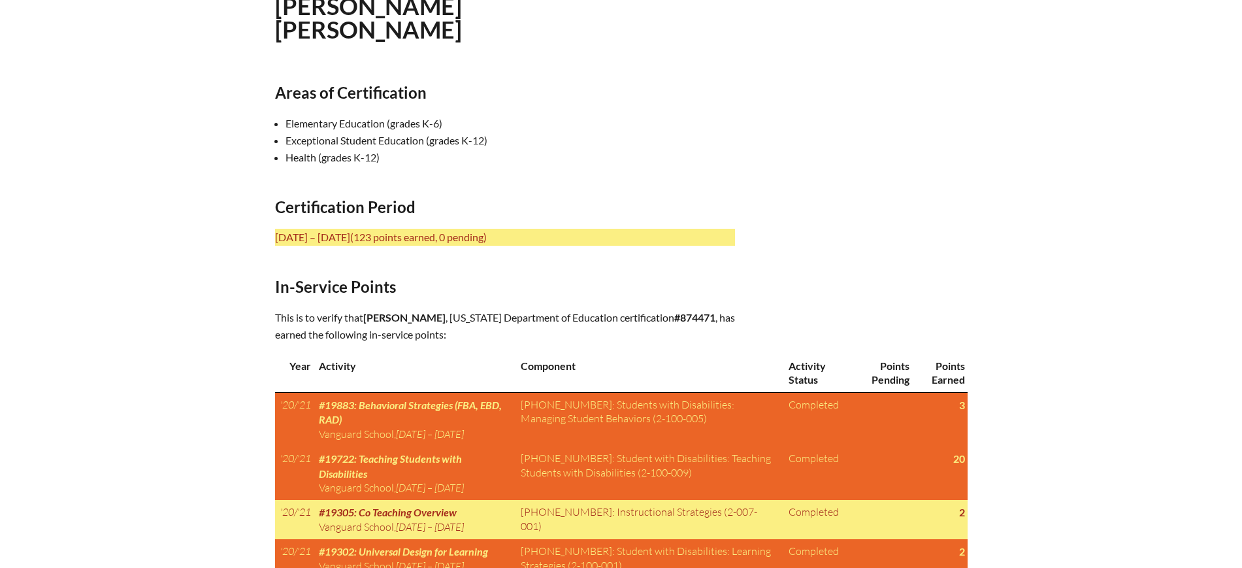
drag, startPoint x: 484, startPoint y: 316, endPoint x: 368, endPoint y: 317, distance: 116.3
click at [368, 317] on p "This is to verify that [PERSON_NAME] , [US_STATE] Department of Education certi…" at bounding box center [505, 326] width 460 height 34
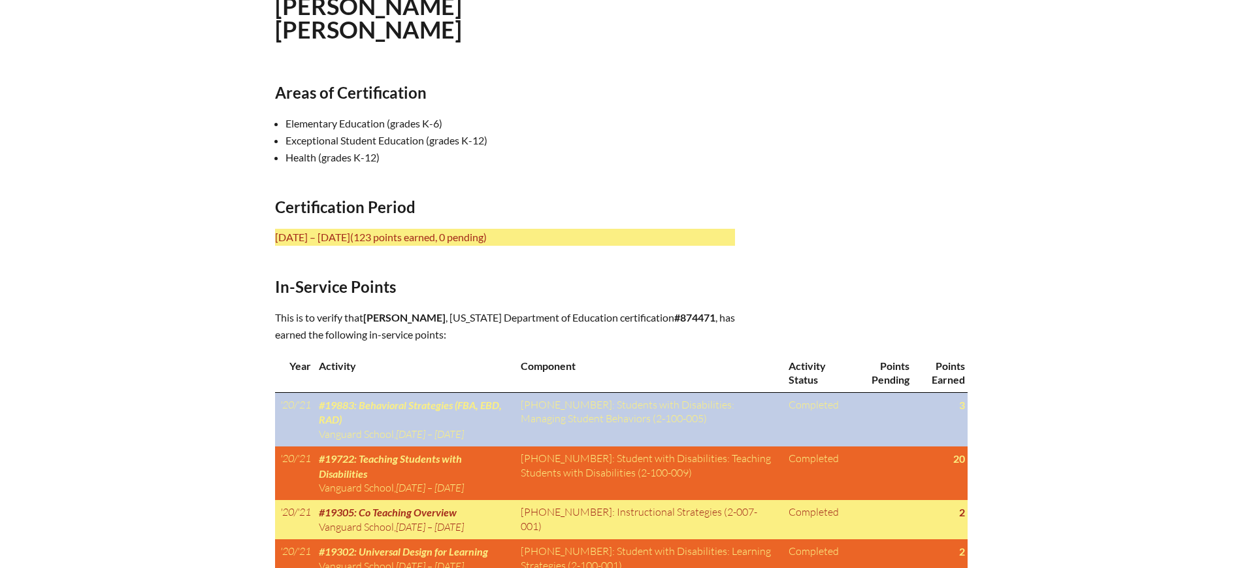
copy span "[PERSON_NAME]"
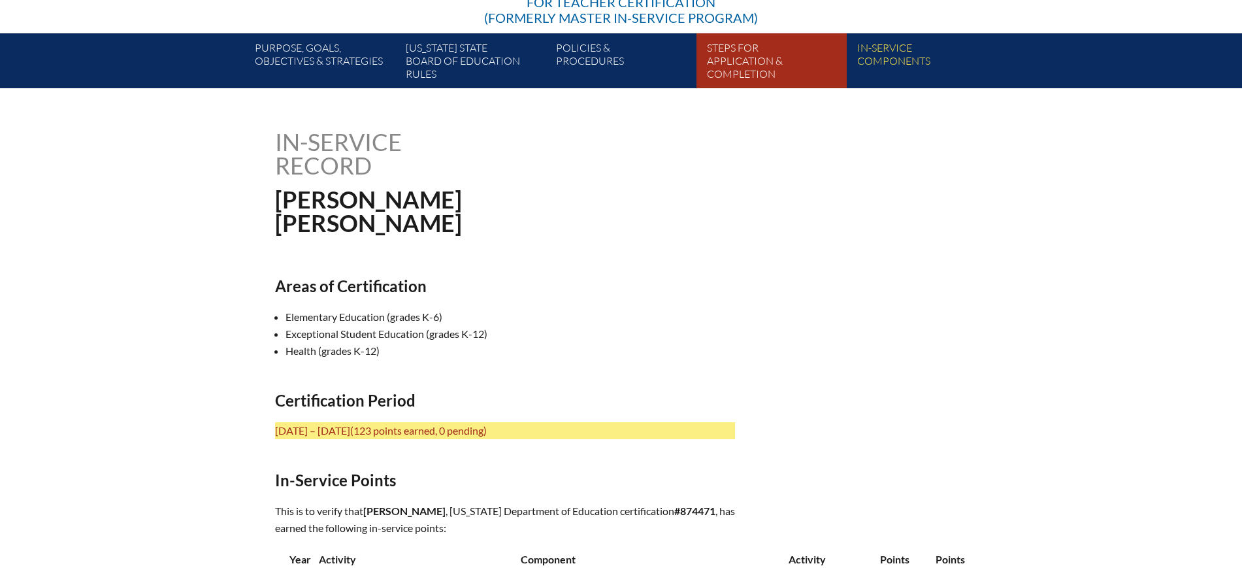
scroll to position [0, 0]
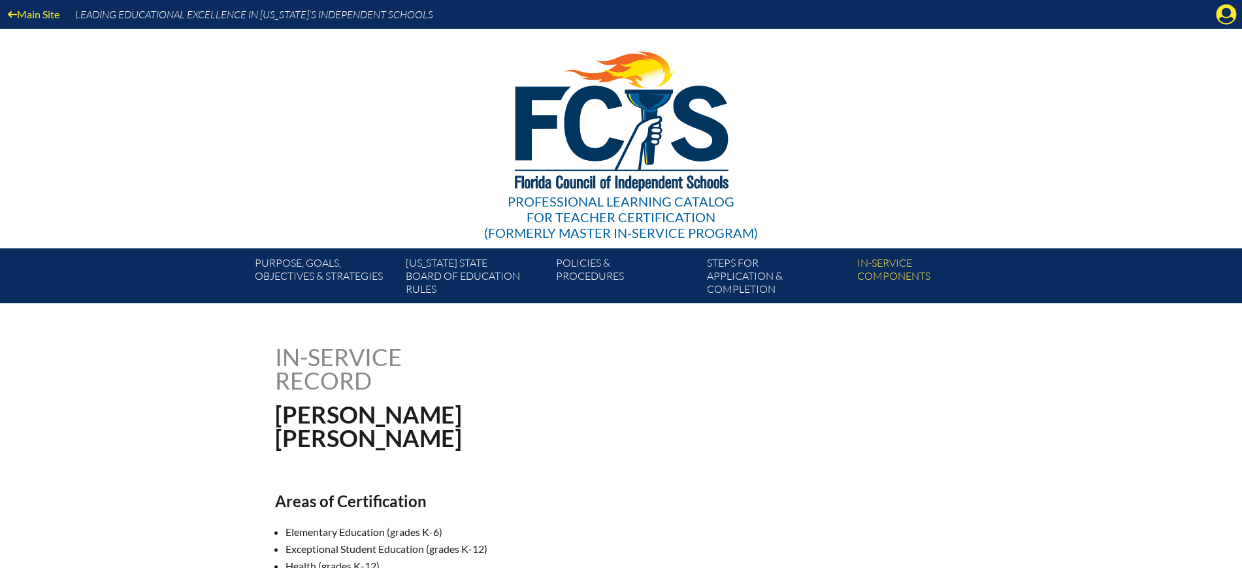
drag, startPoint x: 1225, startPoint y: 7, endPoint x: 1218, endPoint y: 19, distance: 13.5
click at [1225, 8] on icon "Manage account" at bounding box center [1226, 14] width 21 height 21
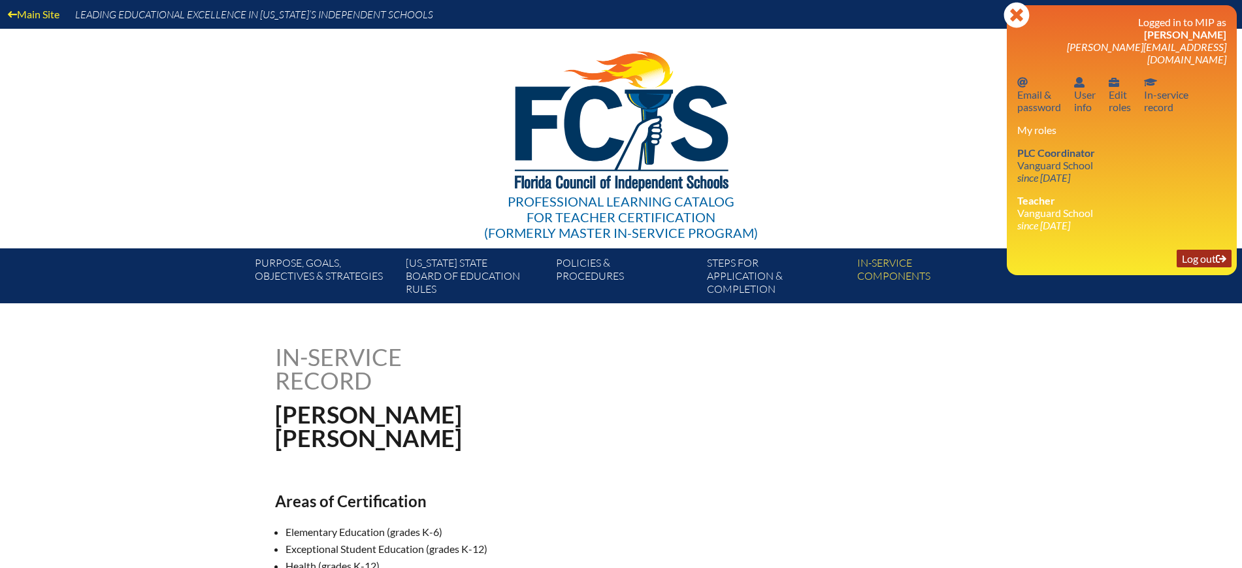
click at [1197, 250] on link "Log out Log out" at bounding box center [1204, 259] width 55 height 18
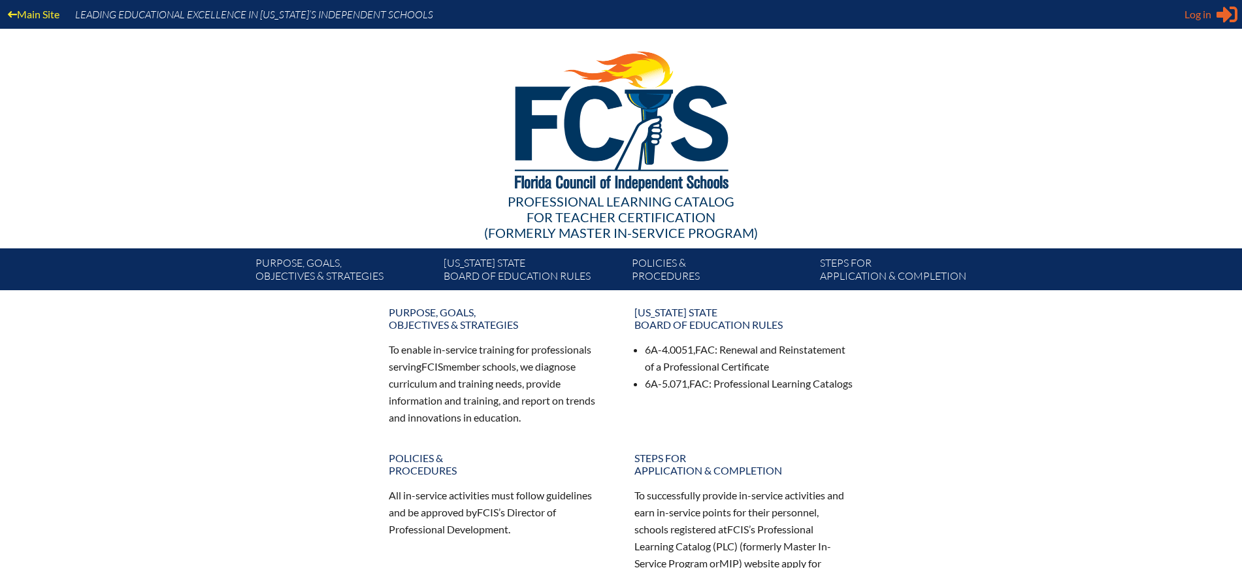
type input "kdanger@fcis.org"
drag, startPoint x: 1198, startPoint y: 14, endPoint x: 1141, endPoint y: 71, distance: 80.8
click at [1198, 14] on span "Log in" at bounding box center [1198, 15] width 27 height 16
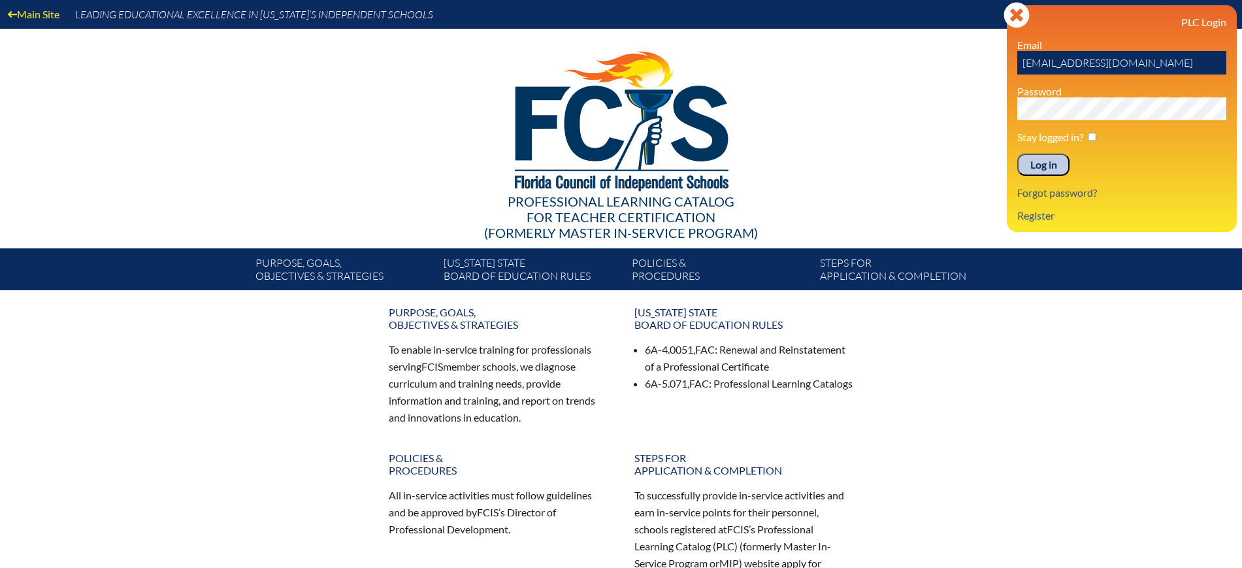
click at [1028, 168] on input "Log in" at bounding box center [1043, 165] width 52 height 22
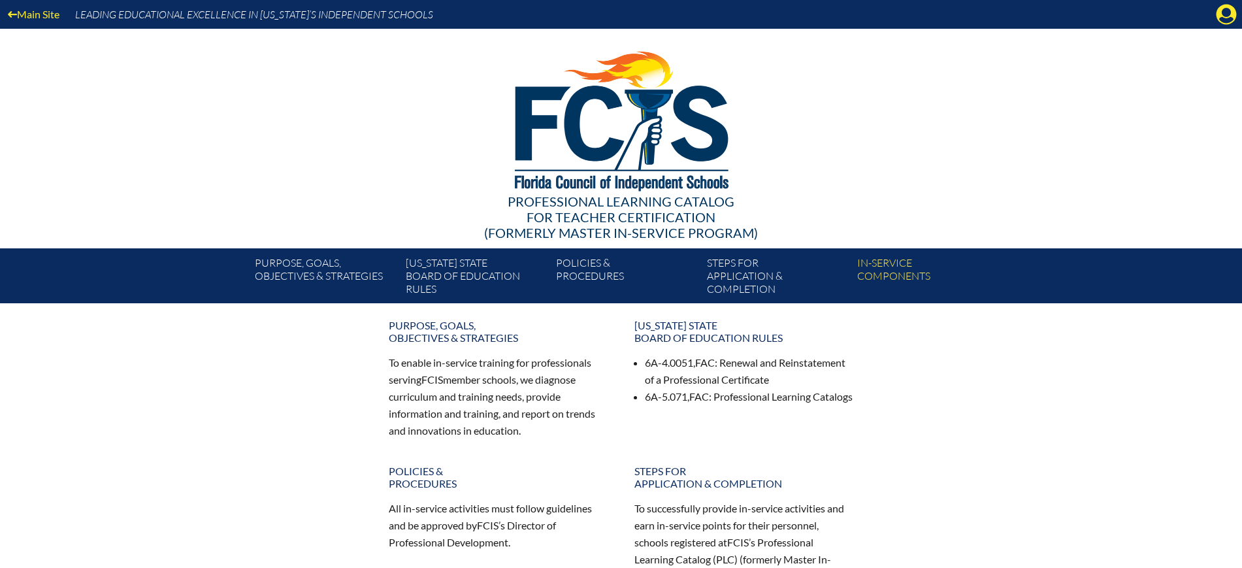
drag, startPoint x: 1223, startPoint y: 16, endPoint x: 1196, endPoint y: 43, distance: 38.3
click at [1223, 20] on icon "Manage Account" at bounding box center [1226, 14] width 21 height 21
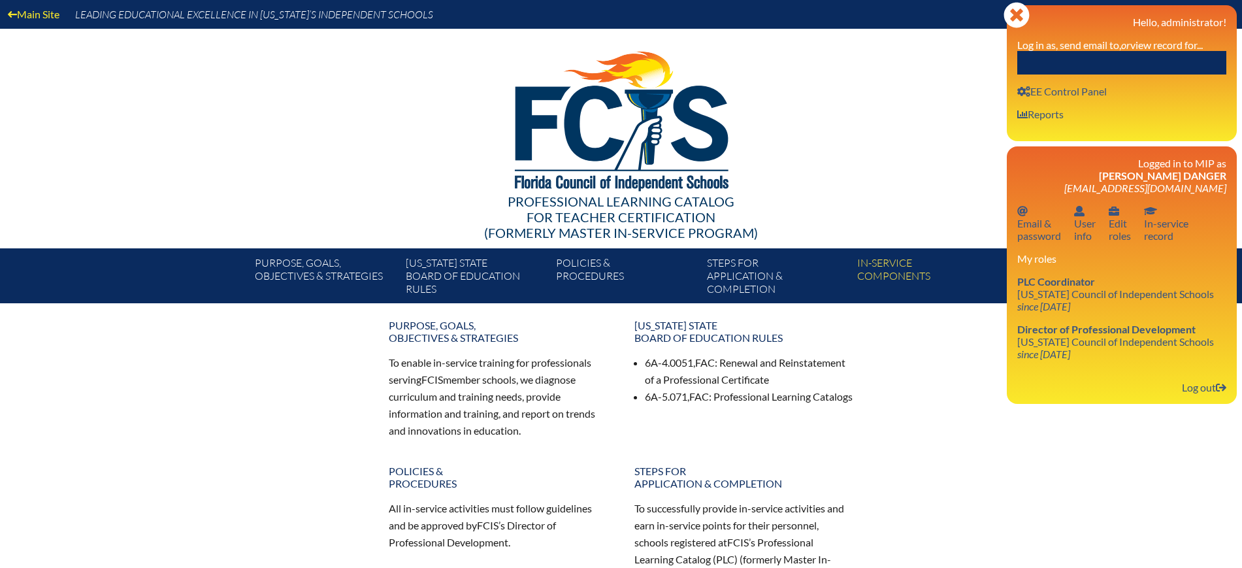
click at [1173, 54] on input "text" at bounding box center [1121, 63] width 209 height 24
paste input "Edward G. Rauscher"
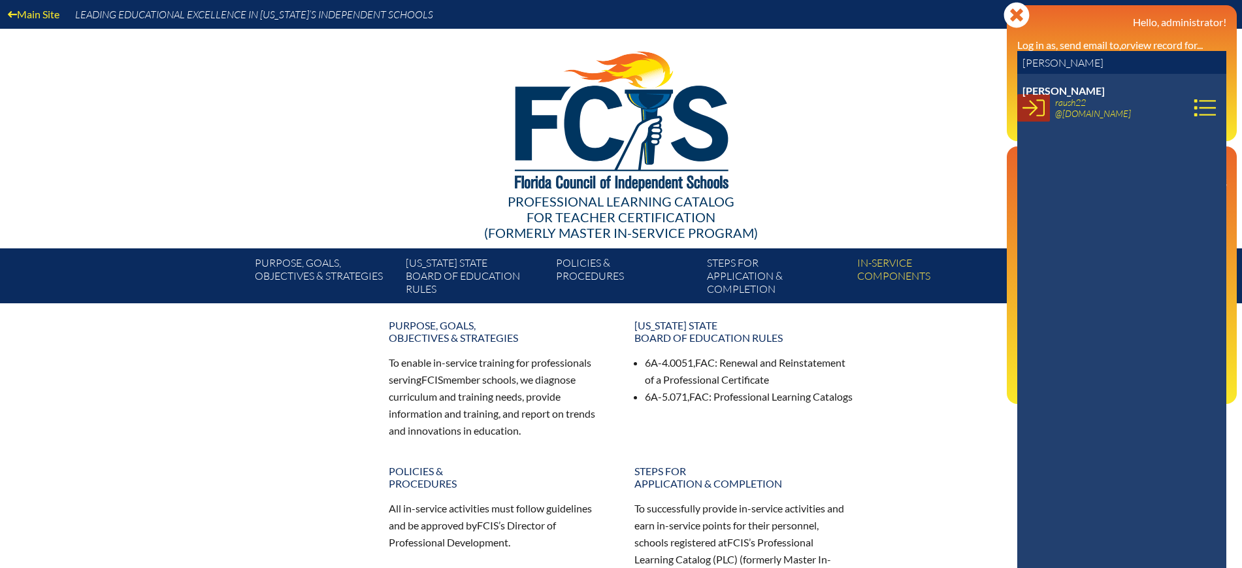
type input "Edward G. Rauscher"
click at [1036, 110] on icon at bounding box center [1033, 108] width 22 height 22
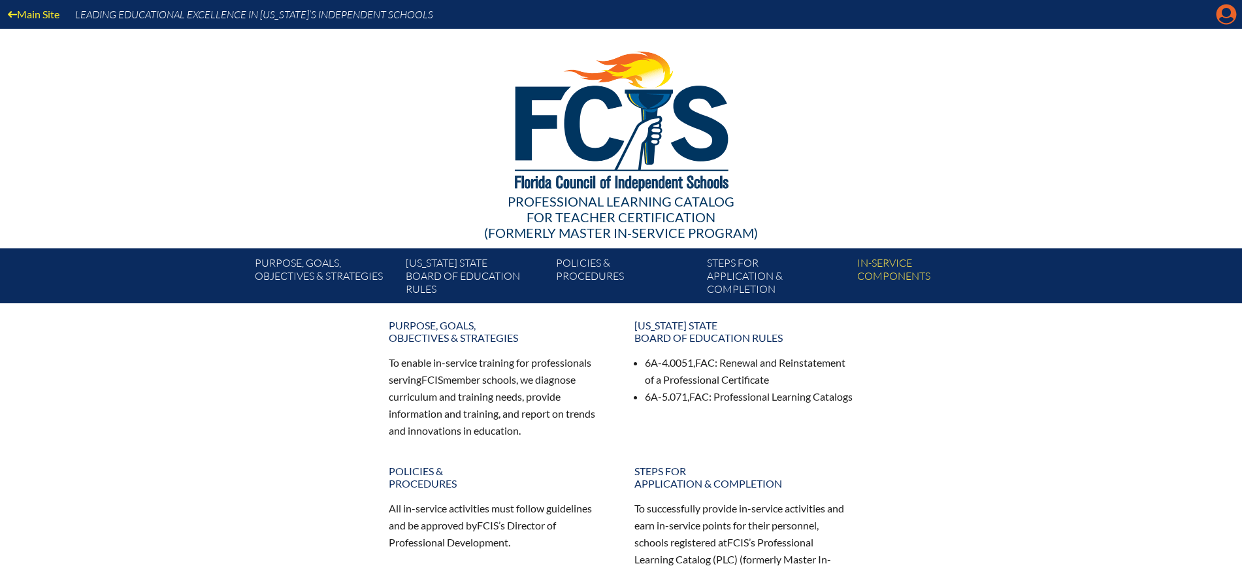
click at [1226, 20] on icon "Manage account" at bounding box center [1226, 14] width 21 height 21
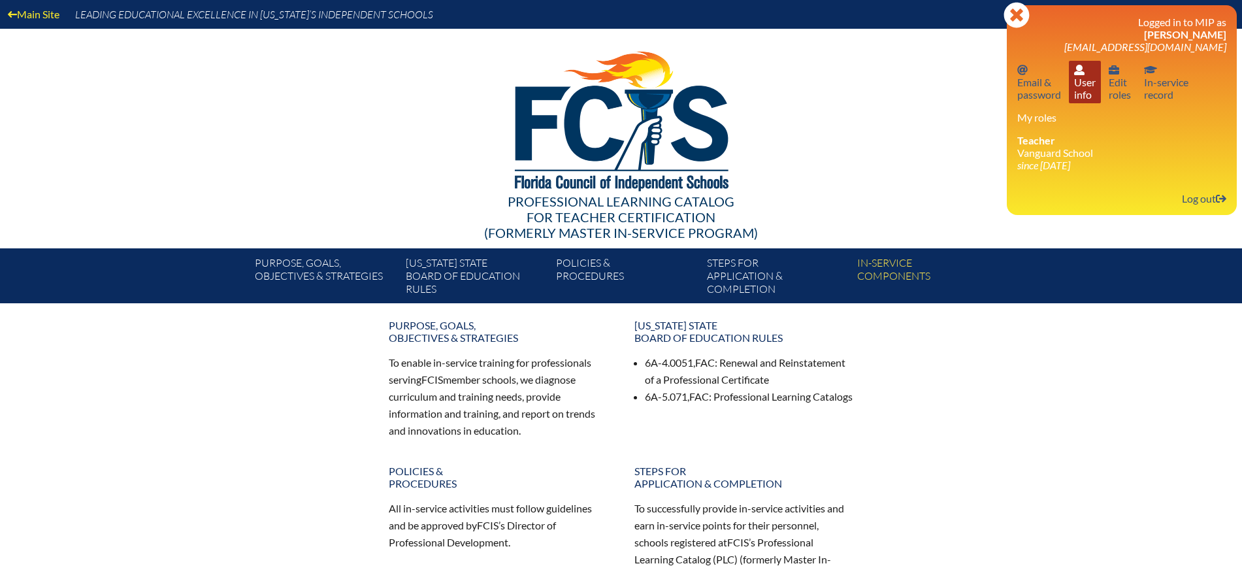
click at [1083, 91] on link "User info User info" at bounding box center [1085, 82] width 32 height 42
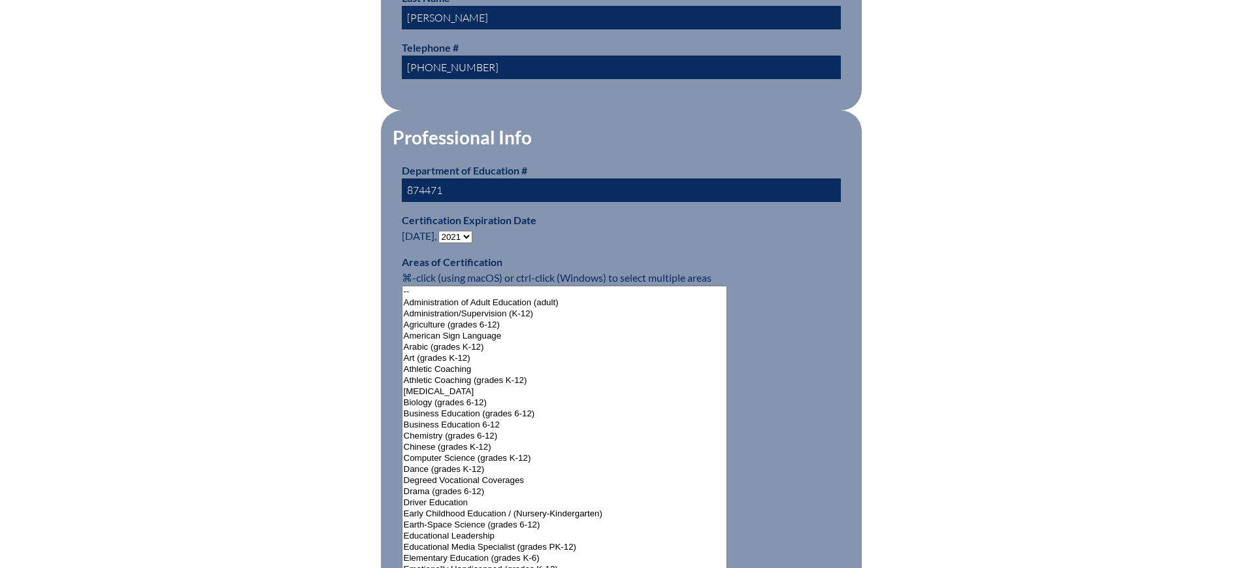
scroll to position [735, 0]
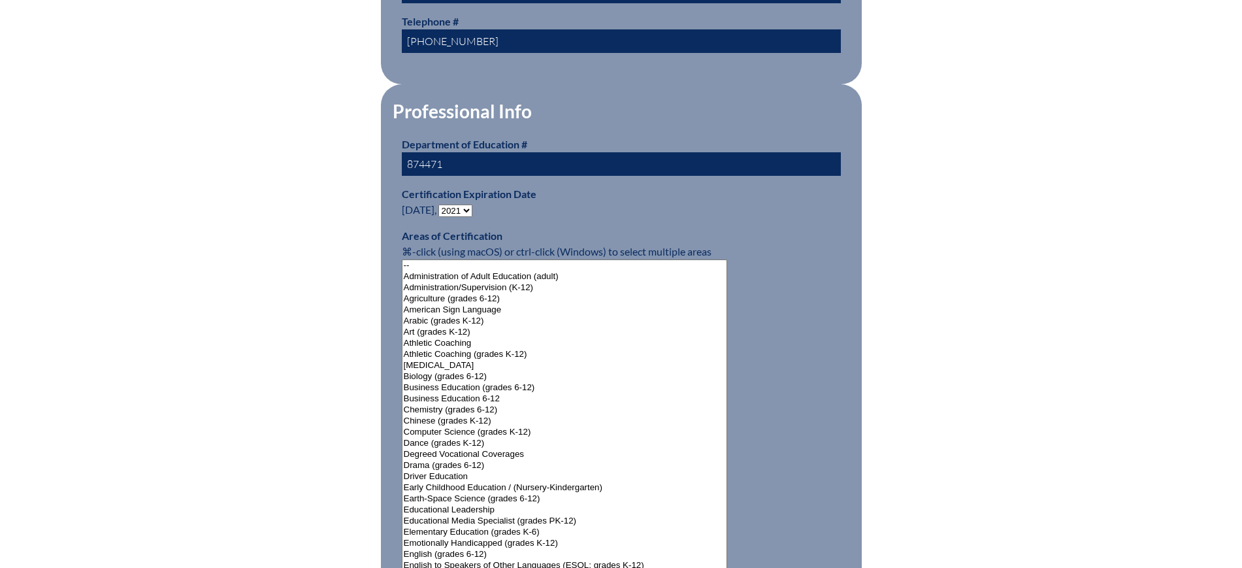
click at [461, 207] on select "- 2031 2030 2029 2028 2027 2026 2025 2024 2023 2022 2021 2020 2019 2018 2017 20…" at bounding box center [455, 210] width 34 height 12
select select "2026"
click at [441, 204] on select "- 2031 2030 2029 2028 2027 2026 2025 2024 2023 2022 2021 2020 2019 2018 2017 20…" at bounding box center [455, 210] width 34 height 12
click at [320, 290] on div "User Info Please enter your name as it appears on your Department of Education …" at bounding box center [621, 480] width 734 height 1740
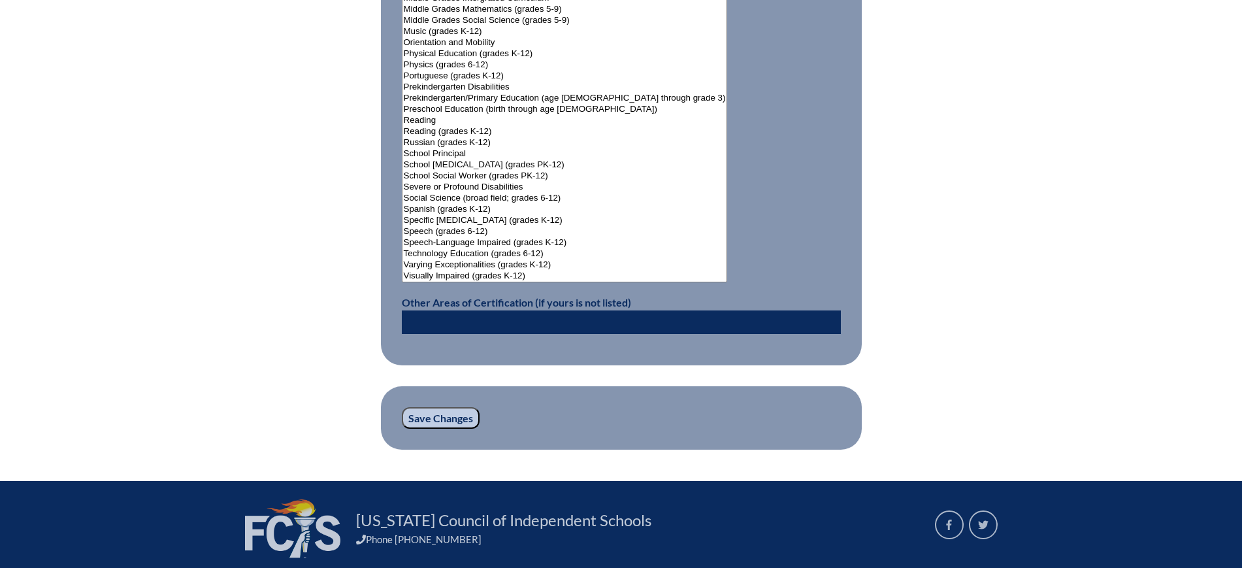
scroll to position [1732, 0]
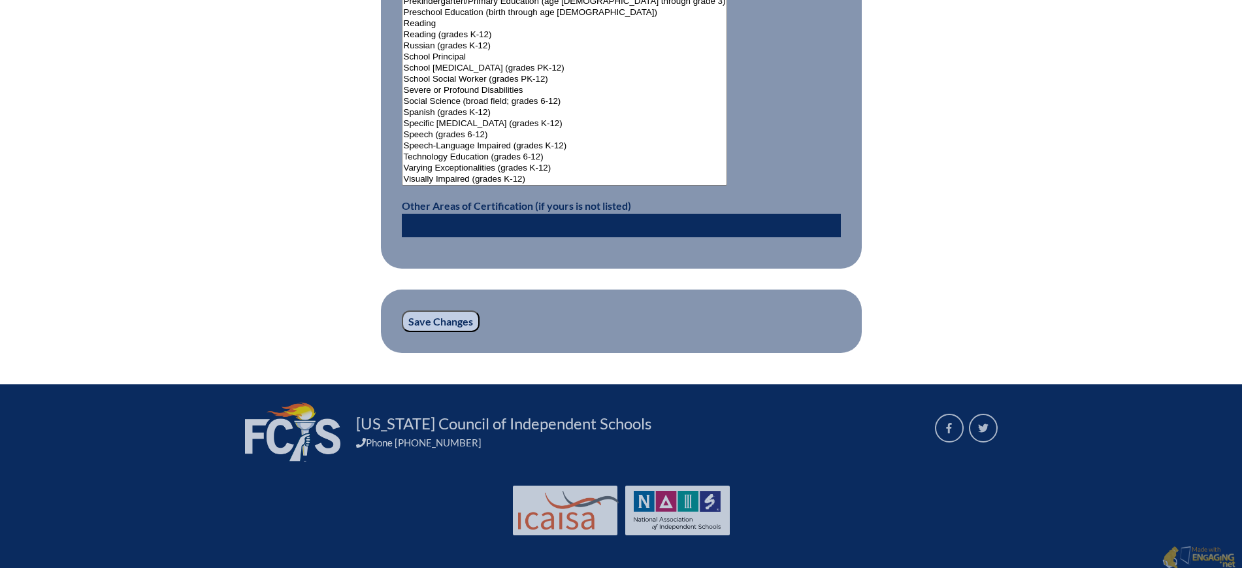
click at [450, 314] on input "Save Changes" at bounding box center [441, 321] width 78 height 22
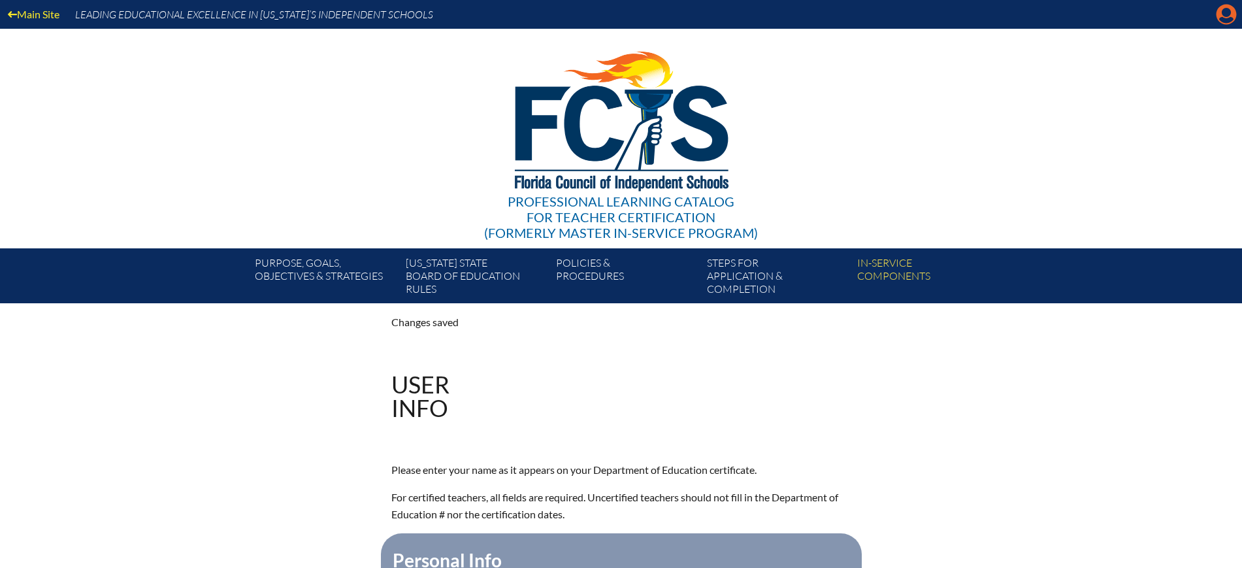
click at [1223, 17] on icon "Manage account" at bounding box center [1226, 14] width 21 height 21
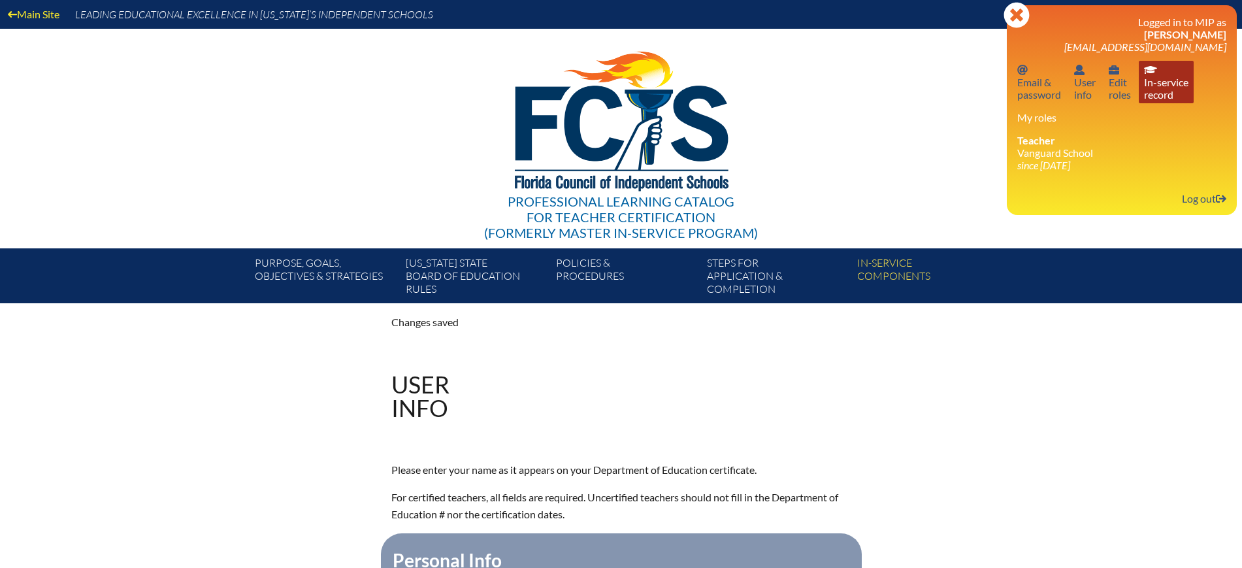
click at [1151, 91] on link "In-service record In-service record" at bounding box center [1166, 82] width 55 height 42
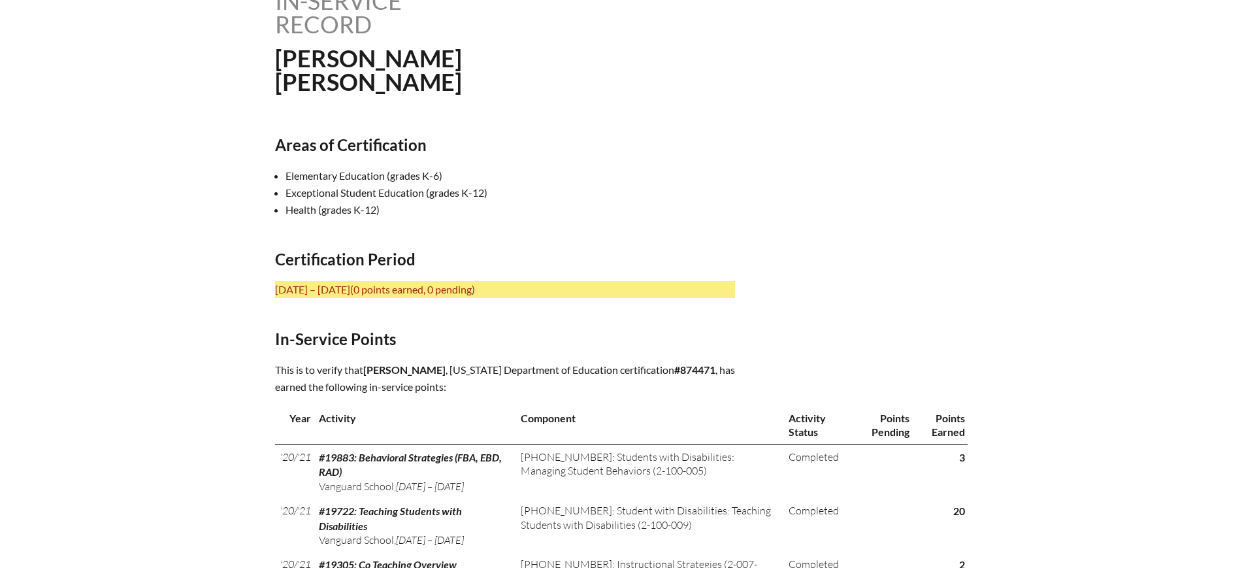
scroll to position [490, 0]
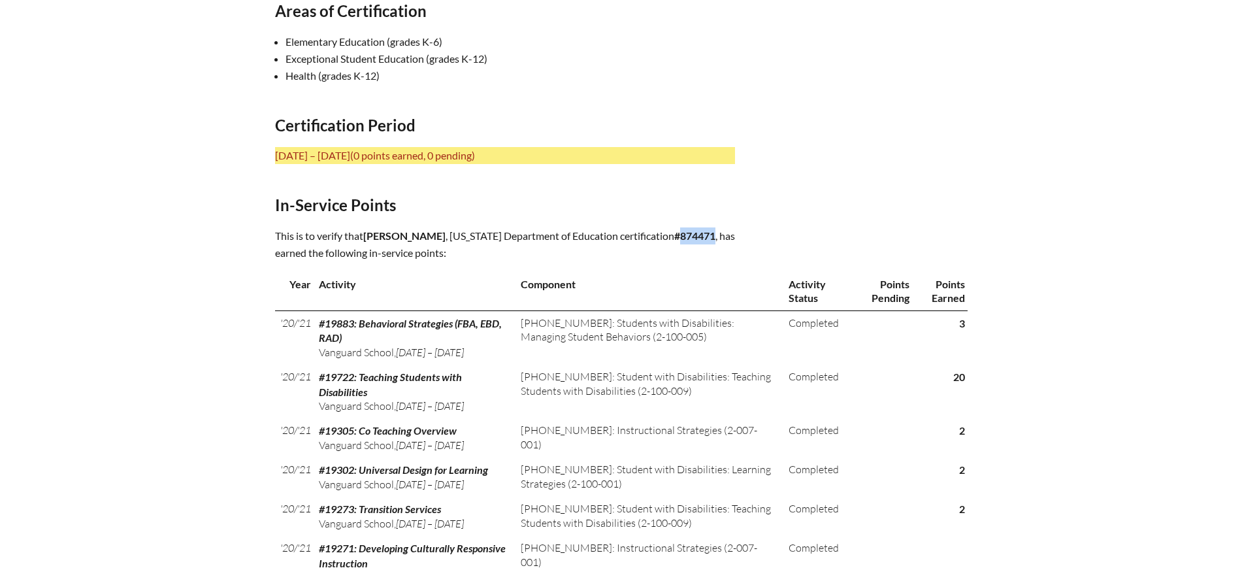
drag, startPoint x: 525, startPoint y: 252, endPoint x: 491, endPoint y: 255, distance: 34.1
click at [674, 242] on b "#874471" at bounding box center [694, 235] width 41 height 12
copy b "874471"
